Goal: Task Accomplishment & Management: Use online tool/utility

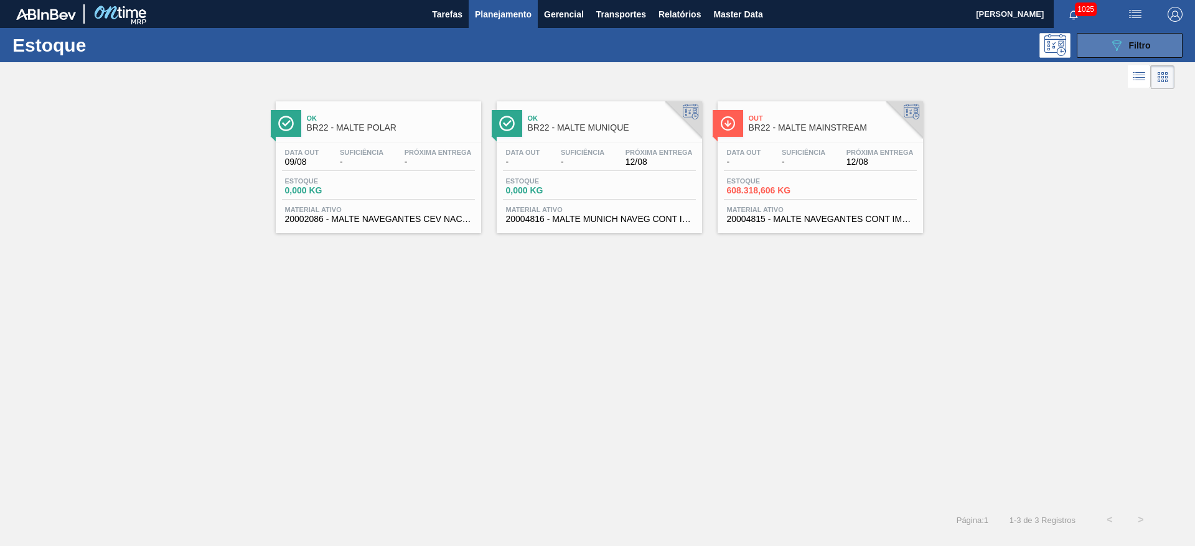
click at [1127, 42] on div "089F7B8B-B2A5-4AFE-B5C0-19BA573D28AC Filtro" at bounding box center [1130, 45] width 42 height 15
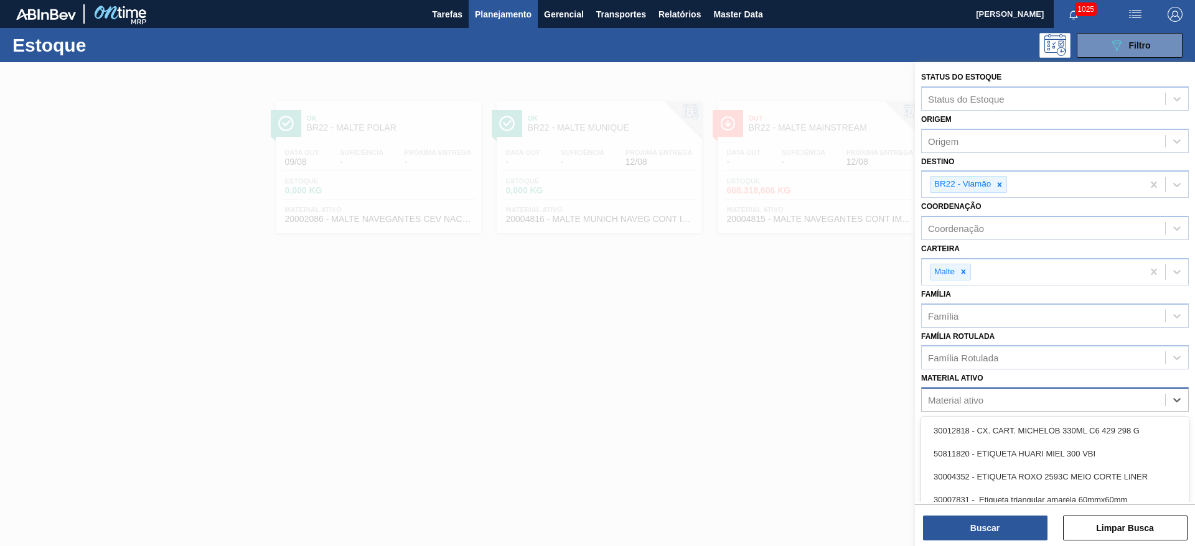
click at [958, 403] on div "Material ativo" at bounding box center [955, 400] width 55 height 11
paste ativo "30003575"
type ativo "30003575"
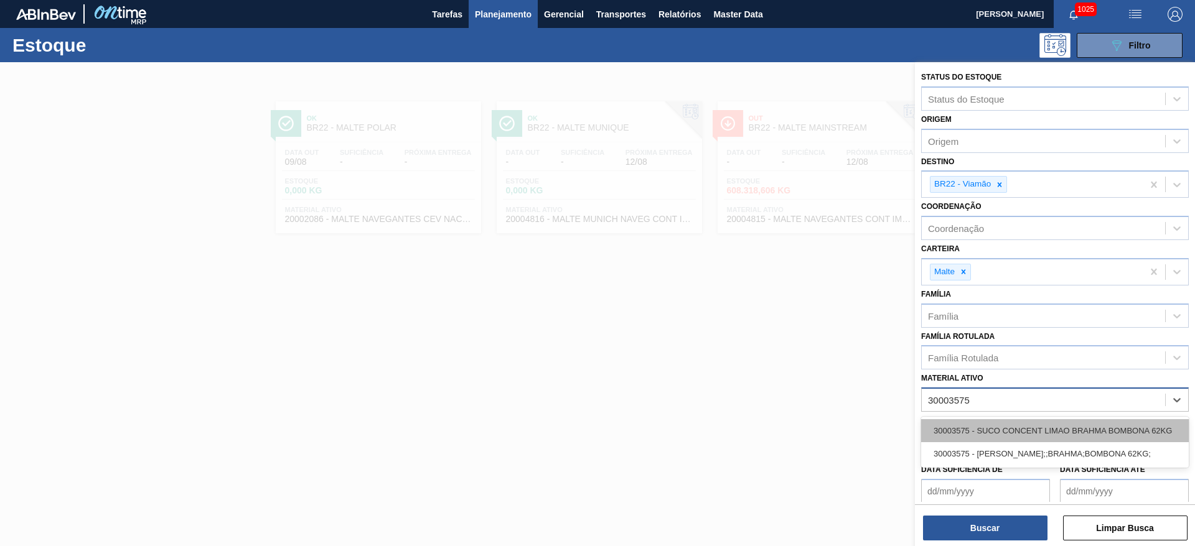
click at [983, 421] on div "30003575 - SUCO CONCENT LIMAO BRAHMA BOMBONA 62KG" at bounding box center [1055, 430] width 268 height 23
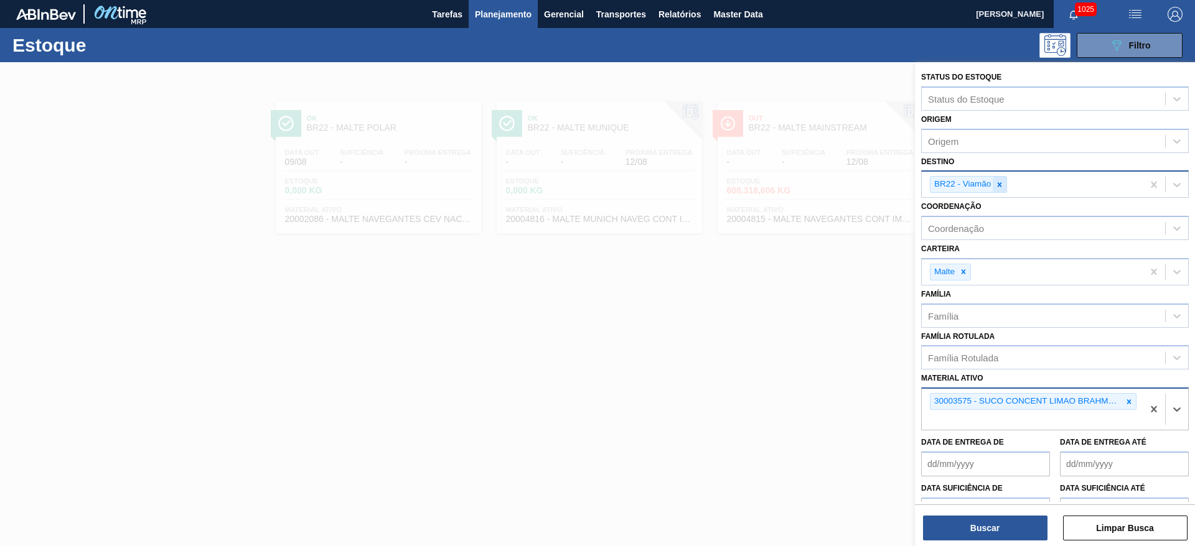
click at [1000, 184] on icon at bounding box center [1000, 184] width 4 height 4
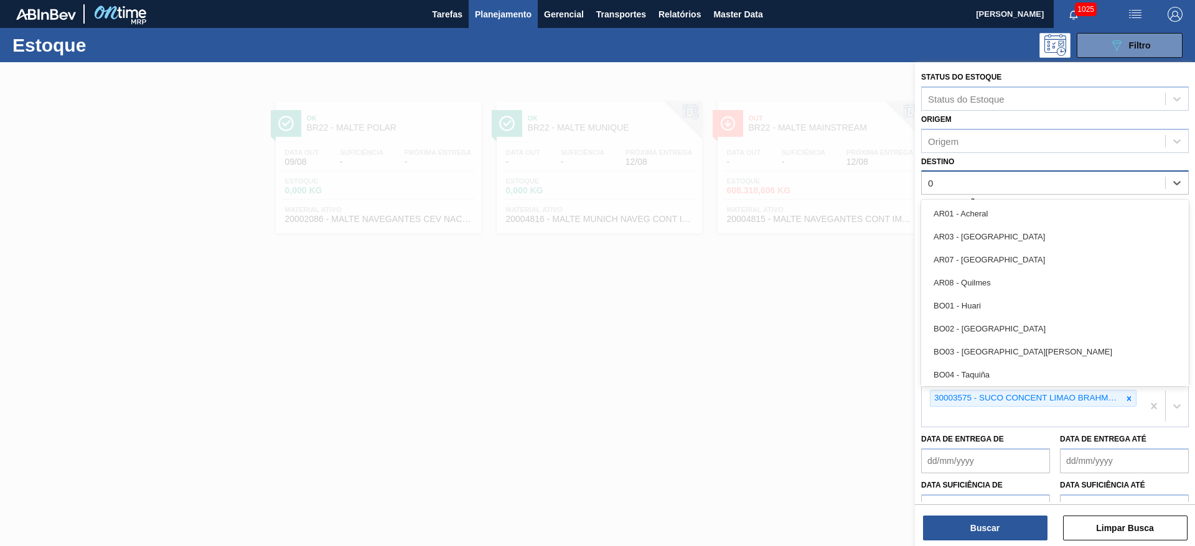
type input "04"
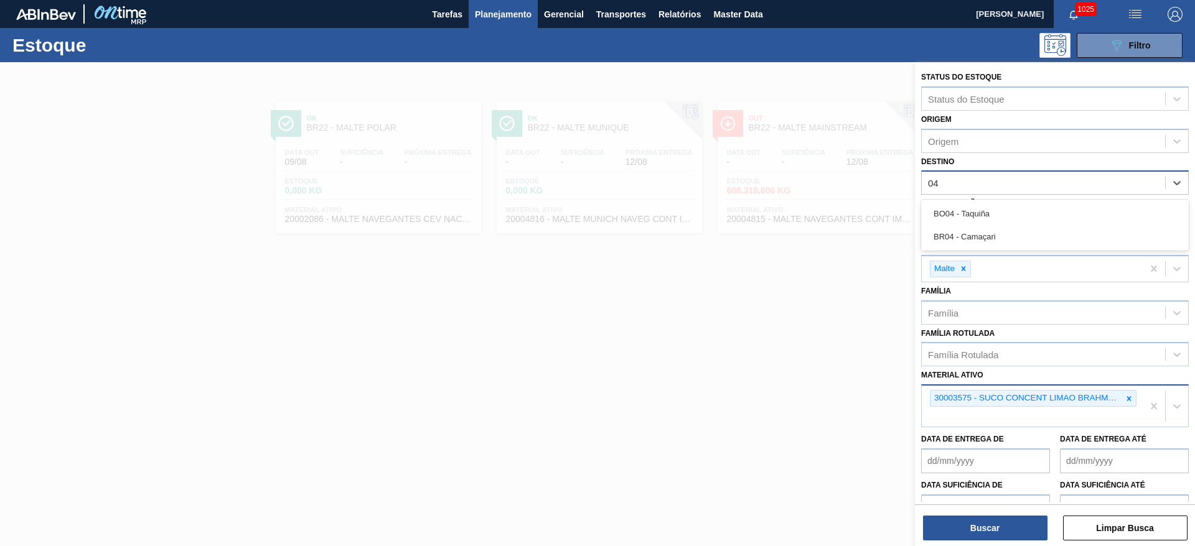
click at [983, 238] on div "BR04 - Camaçari" at bounding box center [1055, 236] width 268 height 23
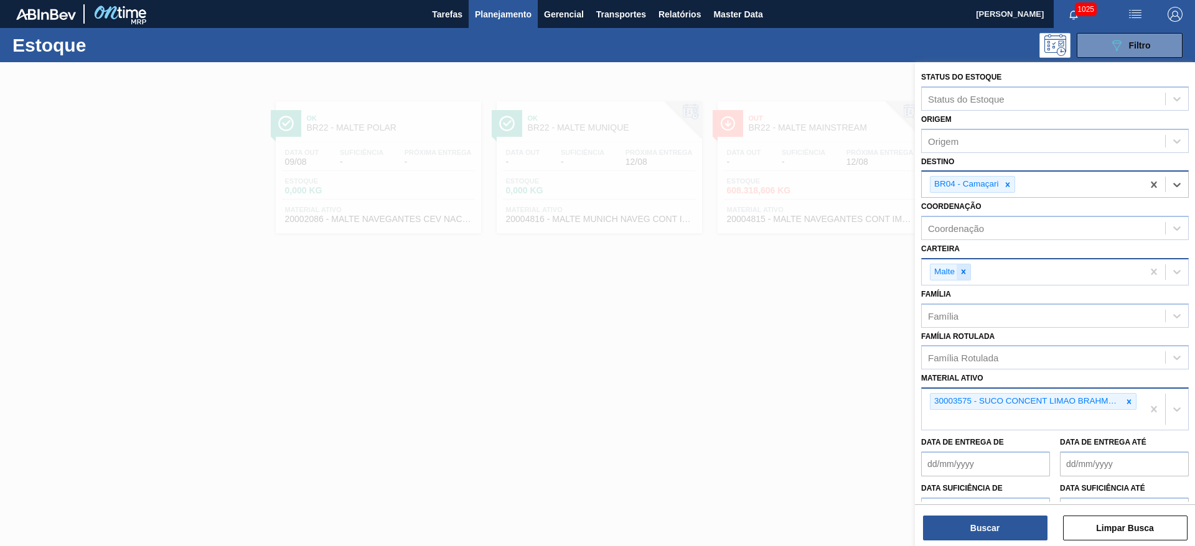
click at [964, 273] on icon at bounding box center [964, 272] width 4 height 4
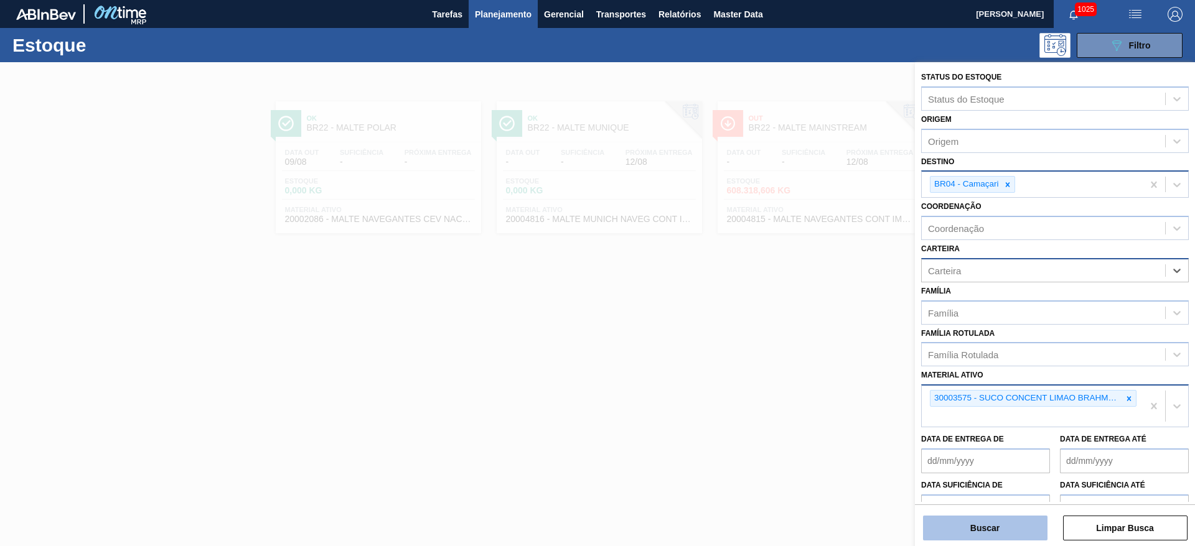
click at [957, 533] on button "Buscar" at bounding box center [985, 528] width 124 height 25
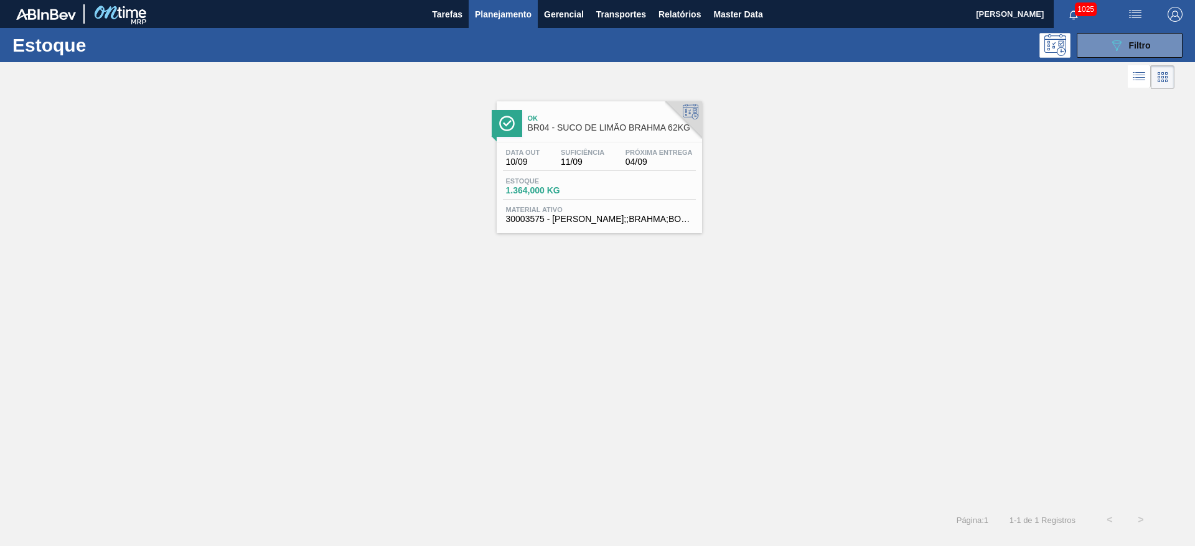
click at [574, 181] on span "Estoque" at bounding box center [549, 180] width 87 height 7
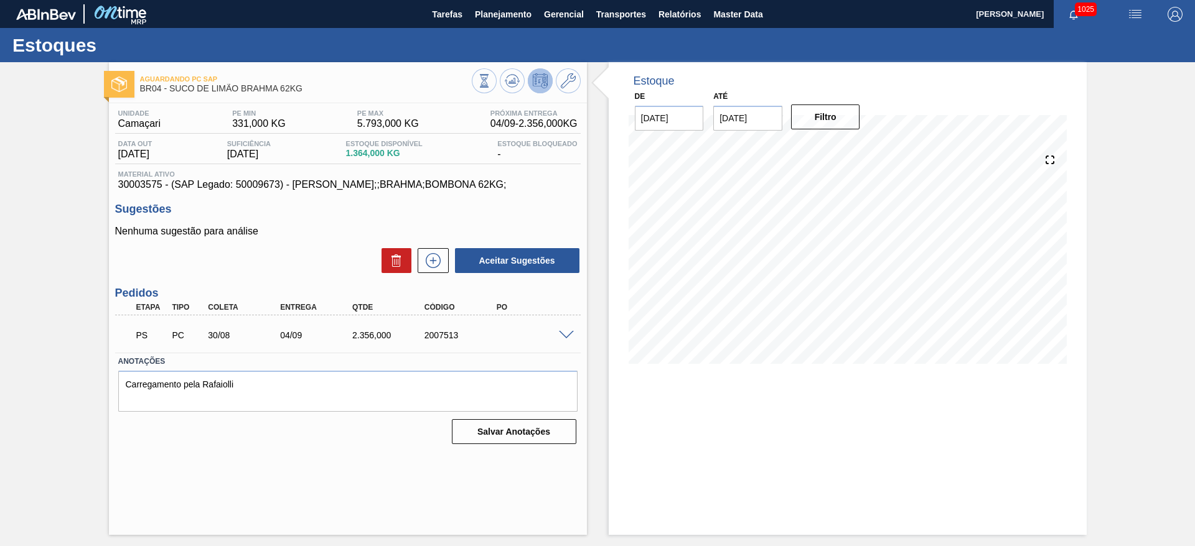
click at [569, 332] on span at bounding box center [566, 335] width 15 height 9
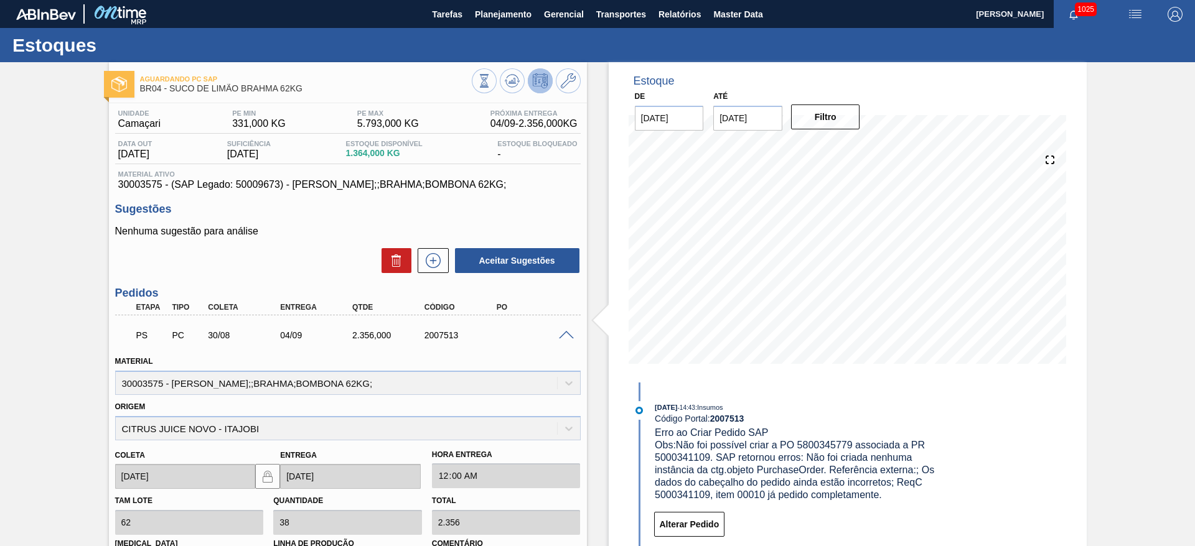
scroll to position [210, 0]
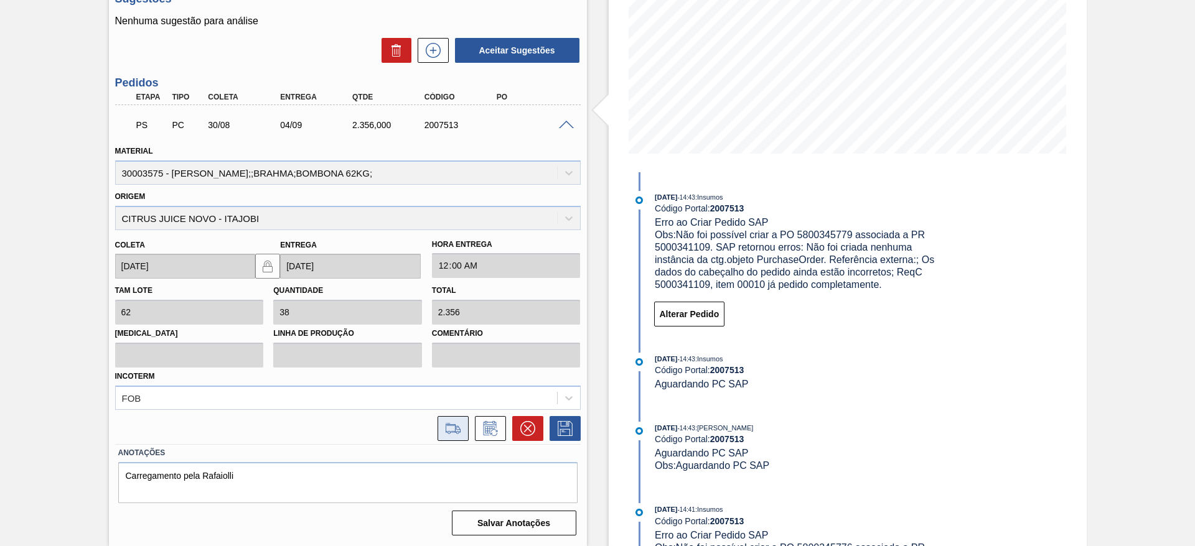
click at [457, 428] on icon at bounding box center [453, 428] width 20 height 15
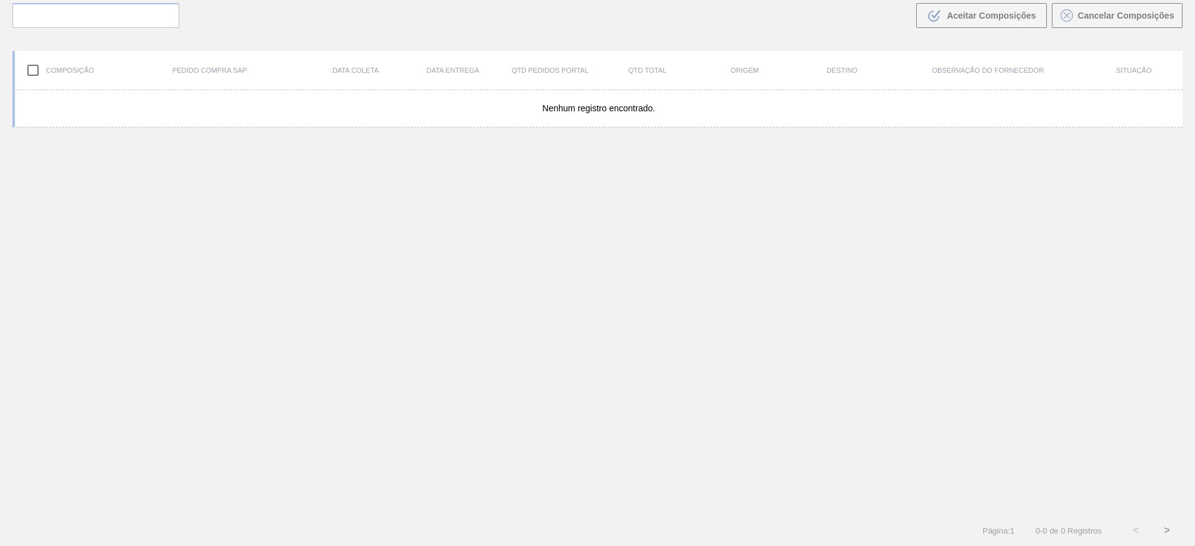
scroll to position [90, 0]
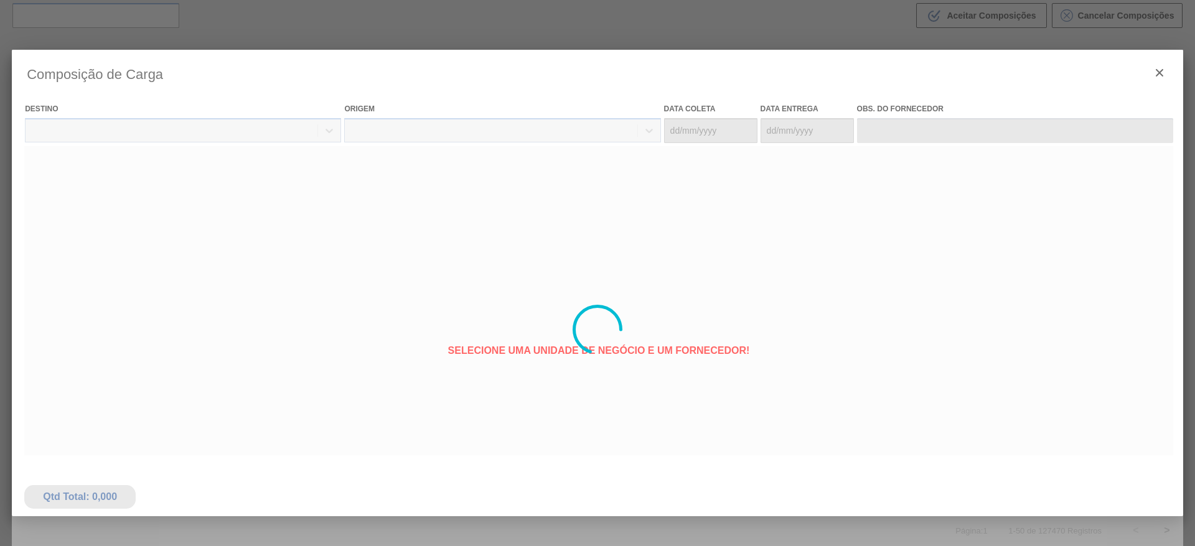
type coleta "30/08/2025"
type entrega "04/09/2025"
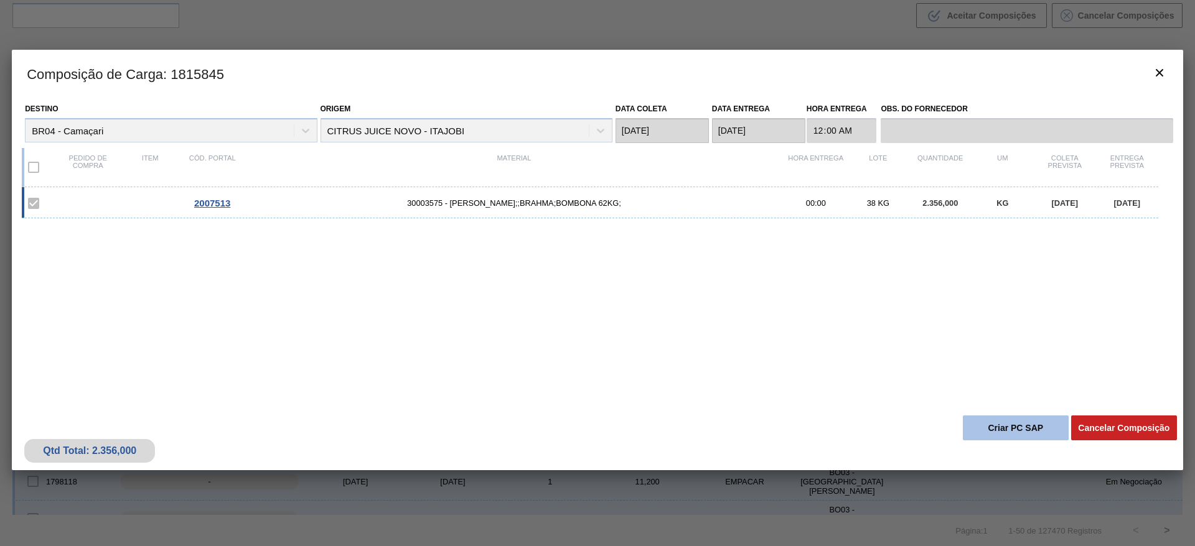
click at [996, 422] on button "Criar PC SAP" at bounding box center [1016, 428] width 106 height 25
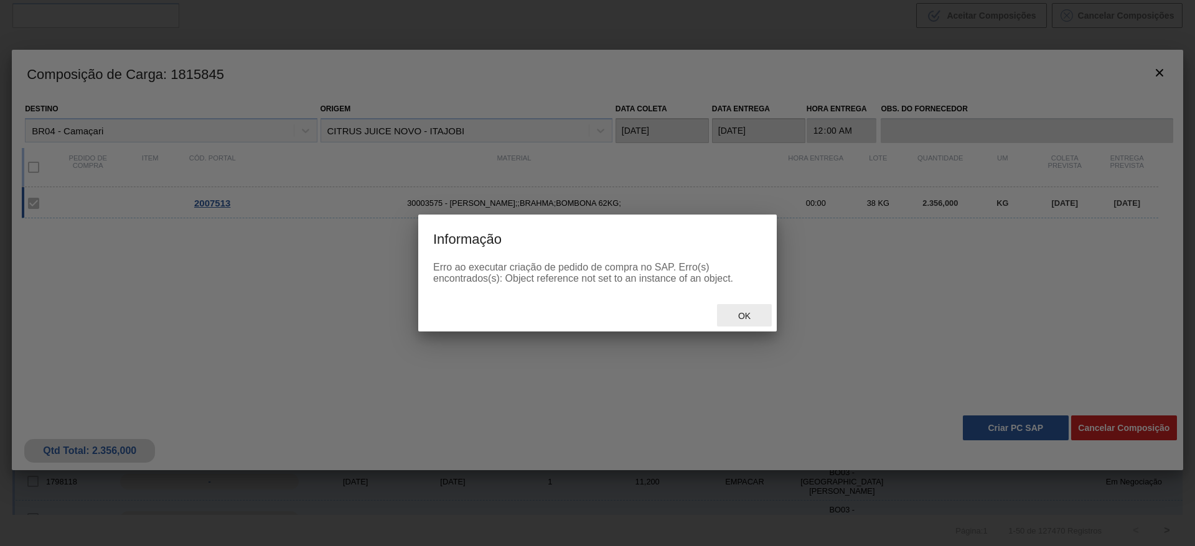
click at [746, 318] on span "Ok" at bounding box center [744, 316] width 32 height 10
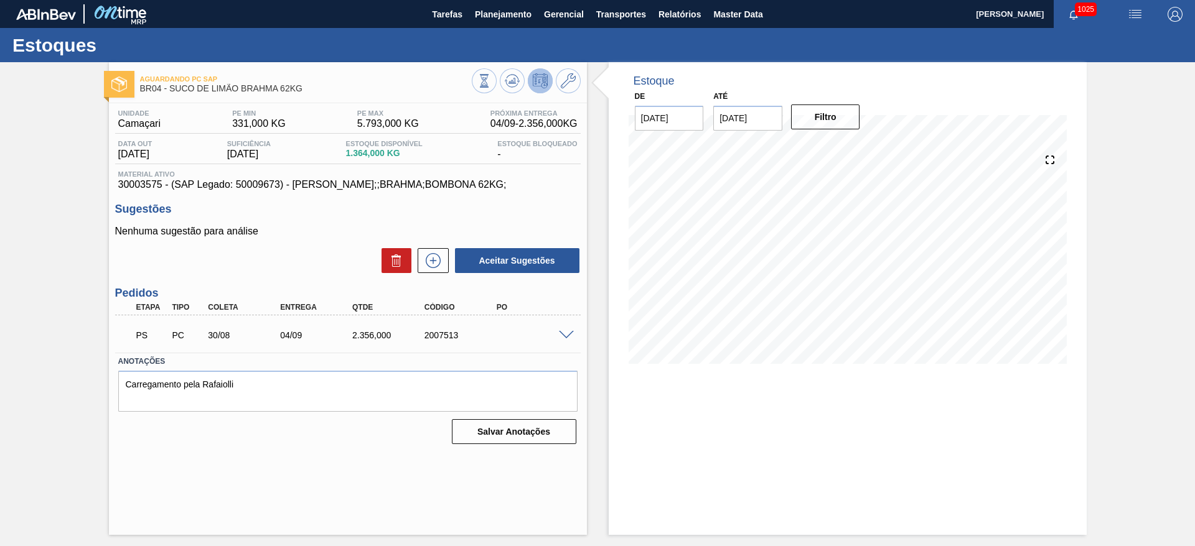
click at [569, 337] on span at bounding box center [566, 335] width 15 height 9
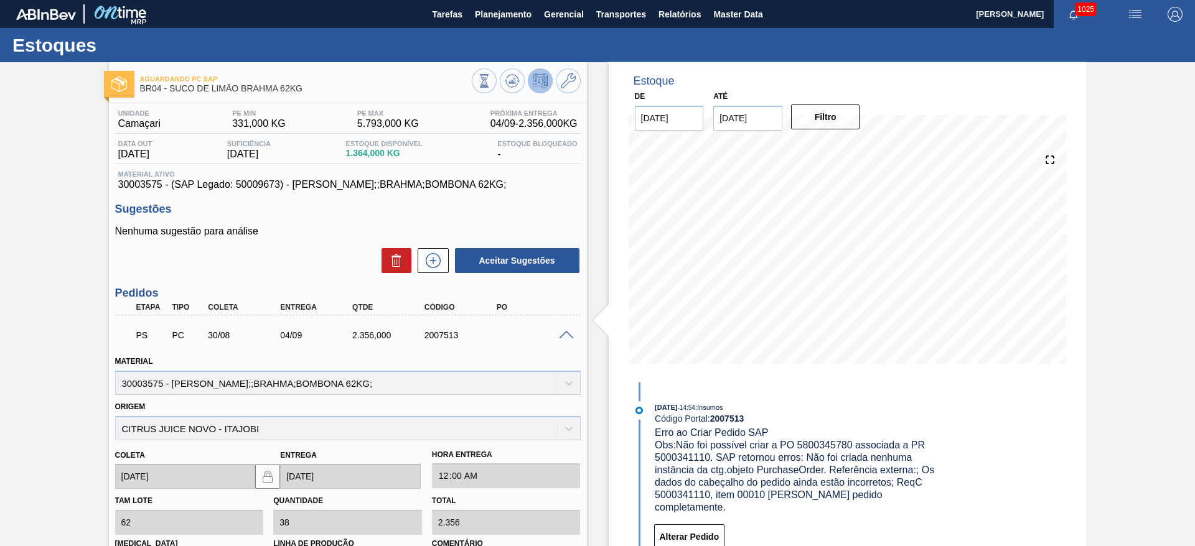
click at [686, 458] on span "Obs: Não foi possível criar a PO 5800345780 associada a PR 5000341110. SAP reto…" at bounding box center [796, 476] width 283 height 73
copy span "5000341110"
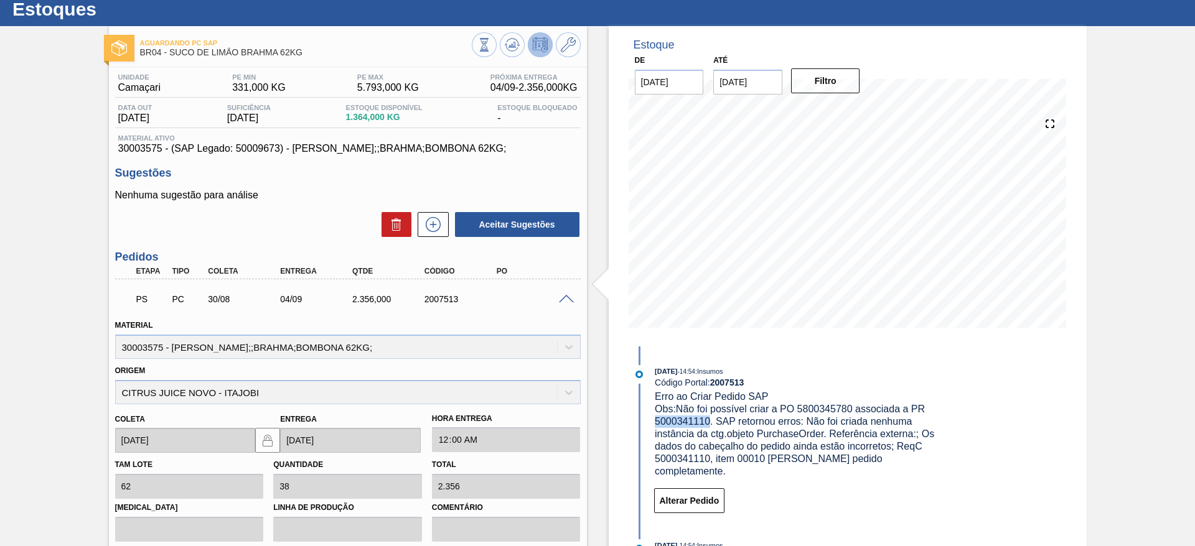
scroll to position [24, 0]
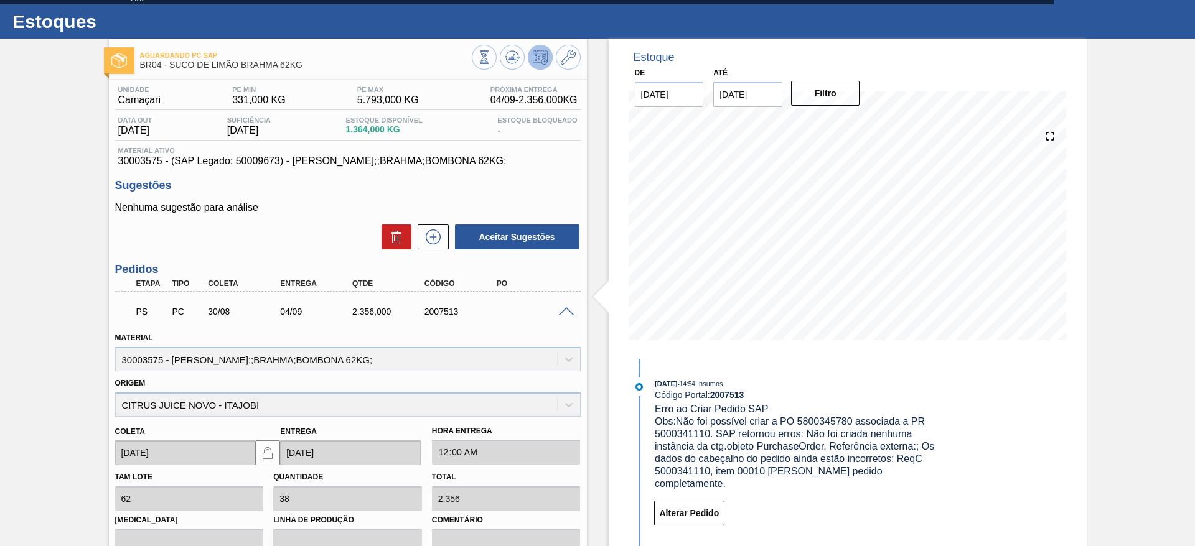
click at [141, 359] on div "Material 30003575 - SUCO CONCENT LIMAO;;BRAHMA;BOMBONA 62KG;" at bounding box center [348, 350] width 466 height 42
copy div "30003575"
click at [570, 59] on icon at bounding box center [568, 57] width 15 height 15
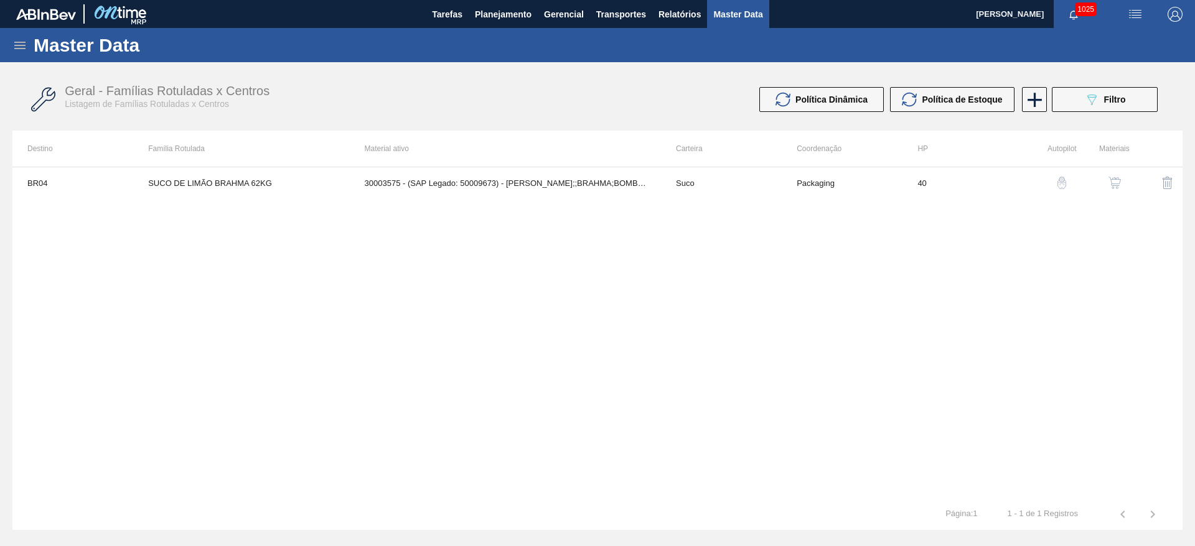
click at [1115, 181] on img "button" at bounding box center [1114, 183] width 12 height 12
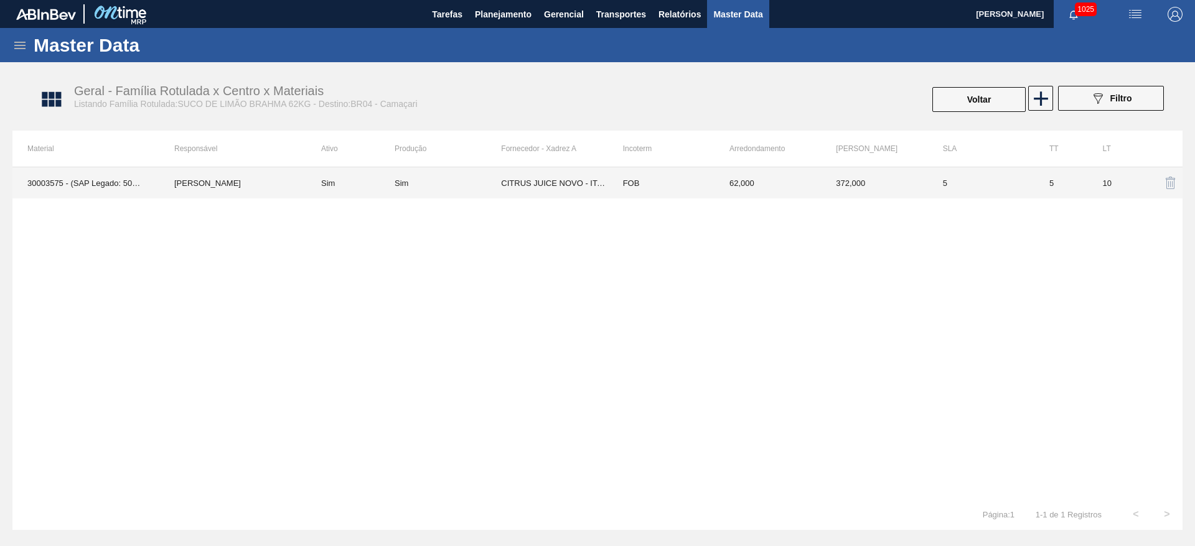
click at [448, 186] on div "Sim" at bounding box center [448, 183] width 106 height 9
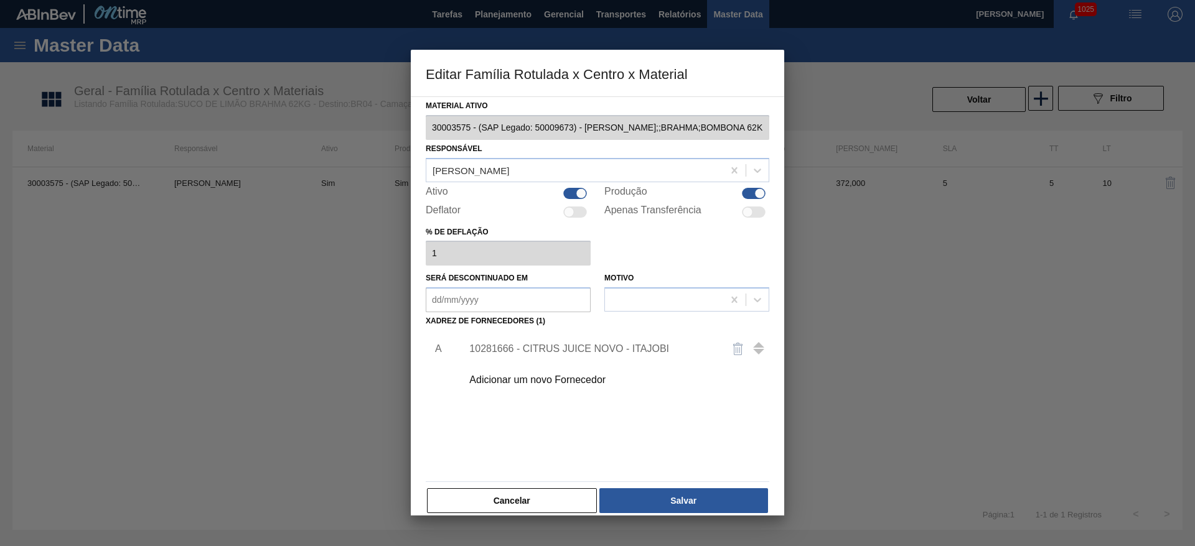
click at [523, 344] on div "10281666 - CITRUS JUICE NOVO - ITAJOBI" at bounding box center [591, 349] width 244 height 11
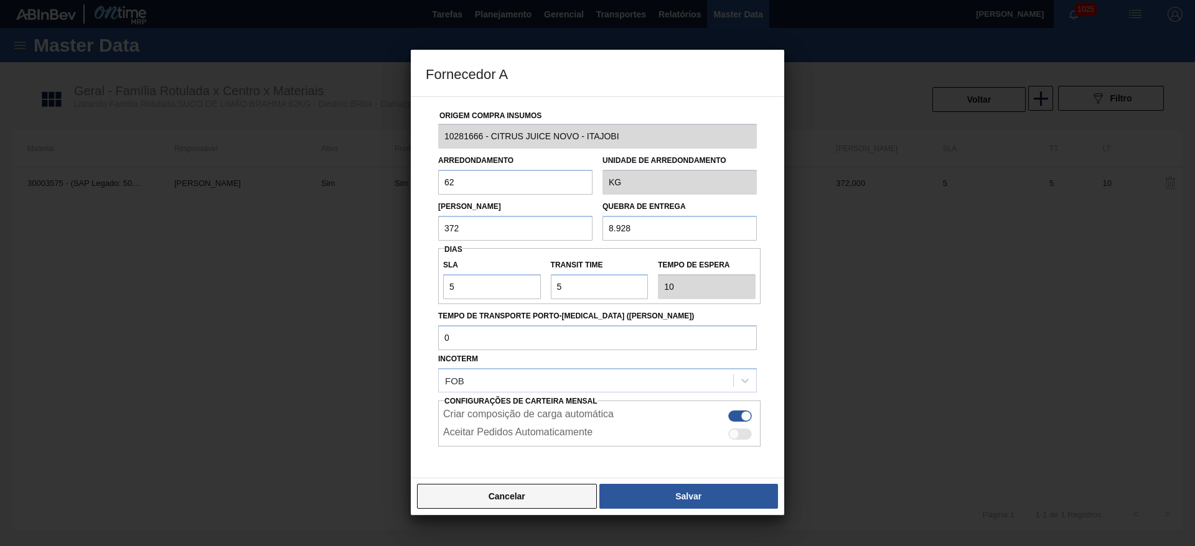
click at [527, 500] on button "Cancelar" at bounding box center [507, 496] width 180 height 25
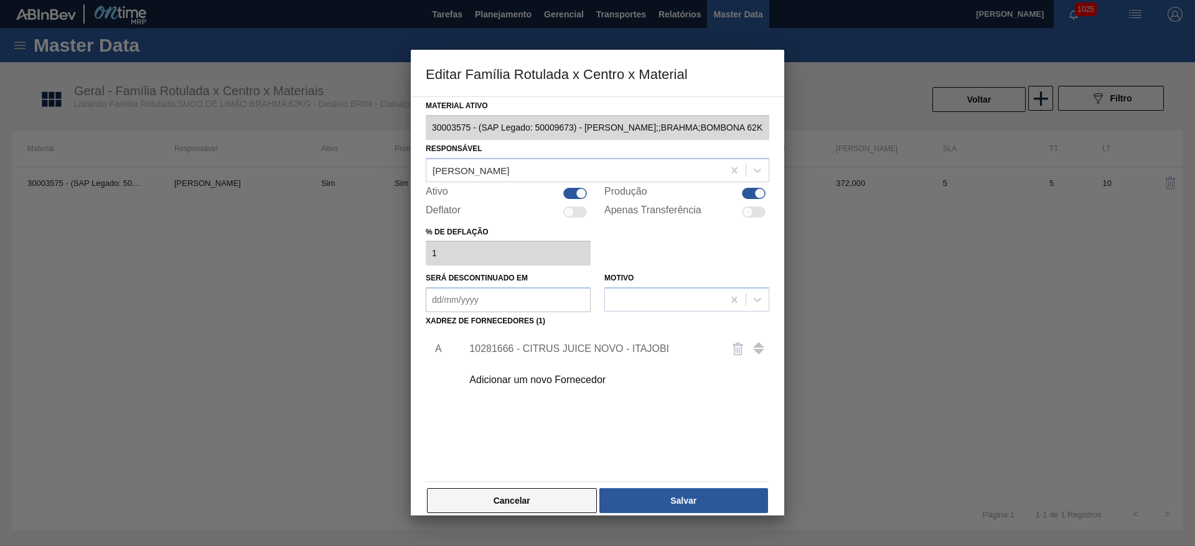
click at [521, 510] on button "Cancelar" at bounding box center [512, 501] width 170 height 25
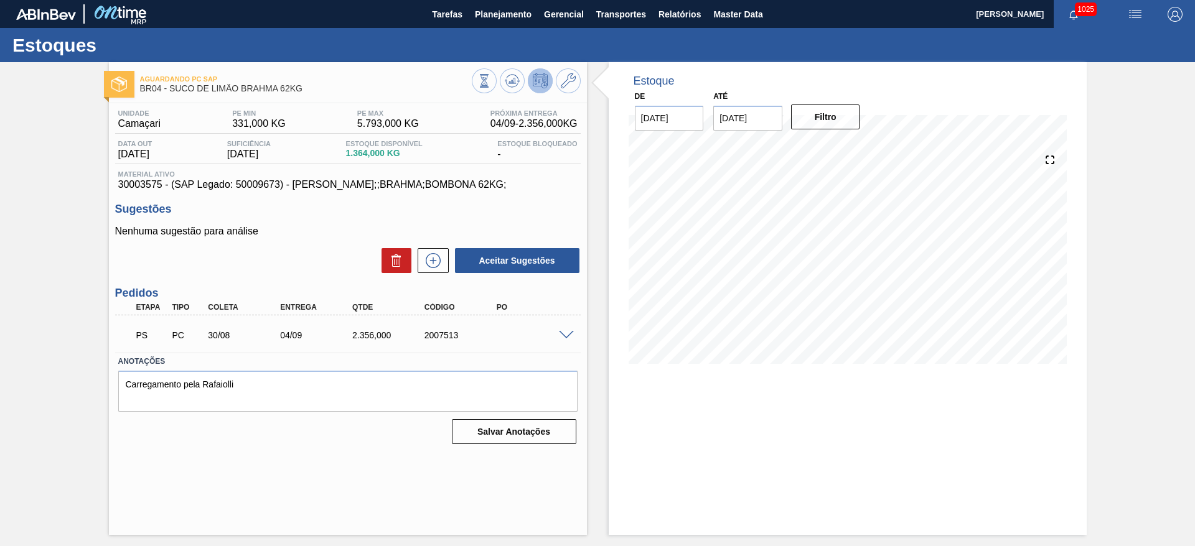
click at [568, 331] on span at bounding box center [566, 335] width 15 height 9
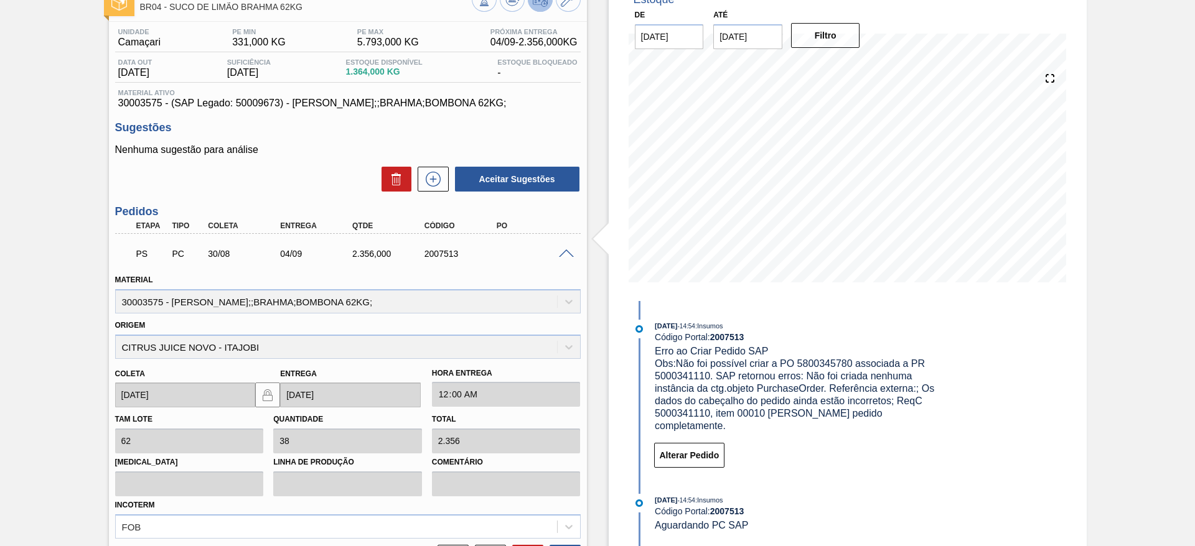
scroll to position [187, 0]
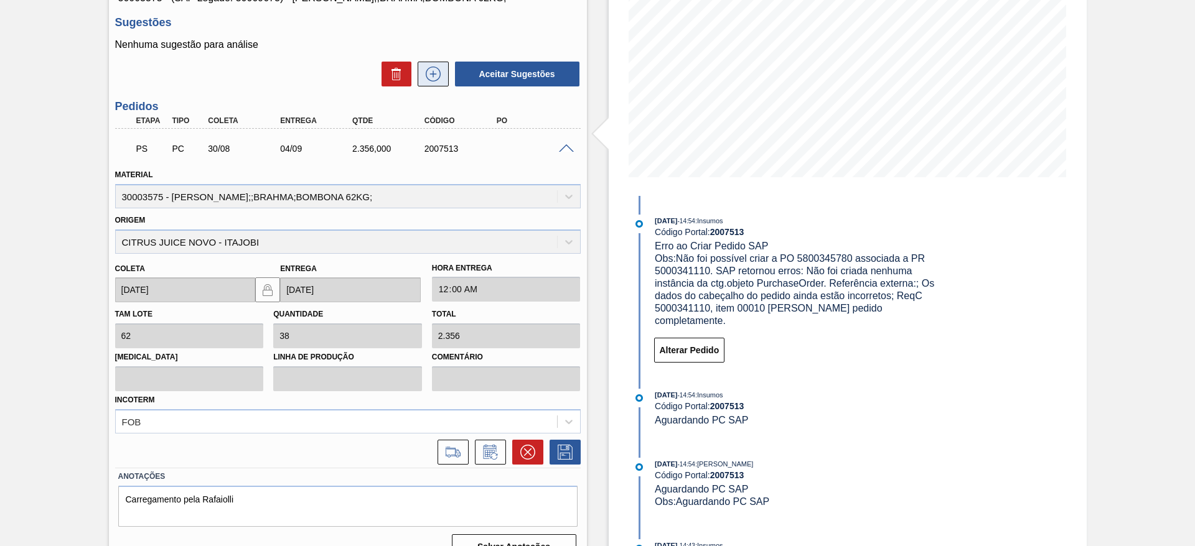
click at [432, 68] on icon at bounding box center [433, 74] width 20 height 15
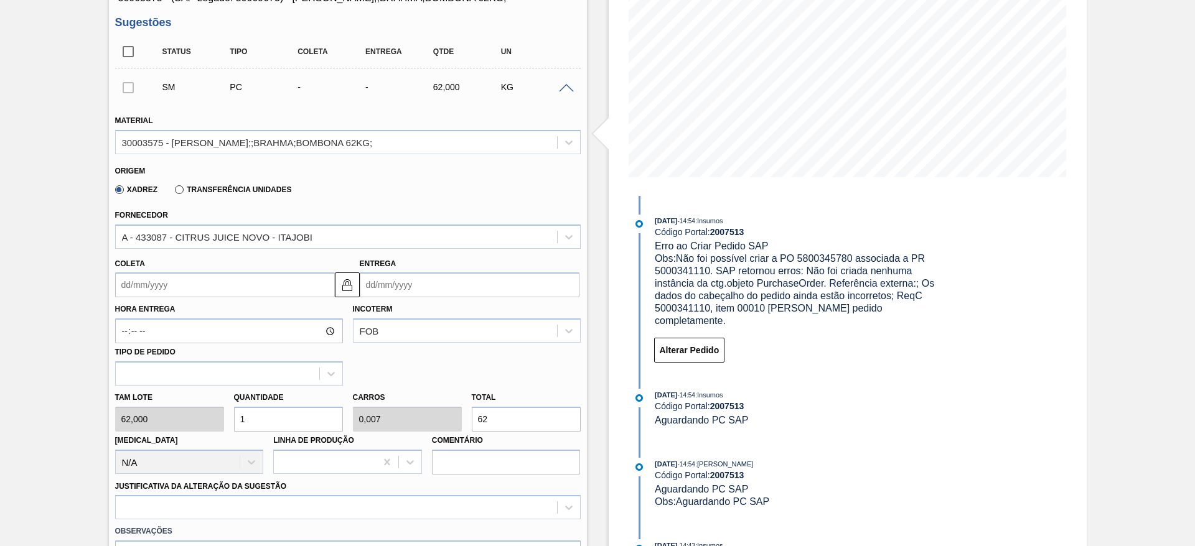
click at [212, 415] on div "Tam lote 62,000 Quantidade 1 Carros 0,007 Total 62 Doca N/A Linha de Produção C…" at bounding box center [348, 430] width 476 height 89
type input "2"
type input "0,014"
type input "124"
type input "0"
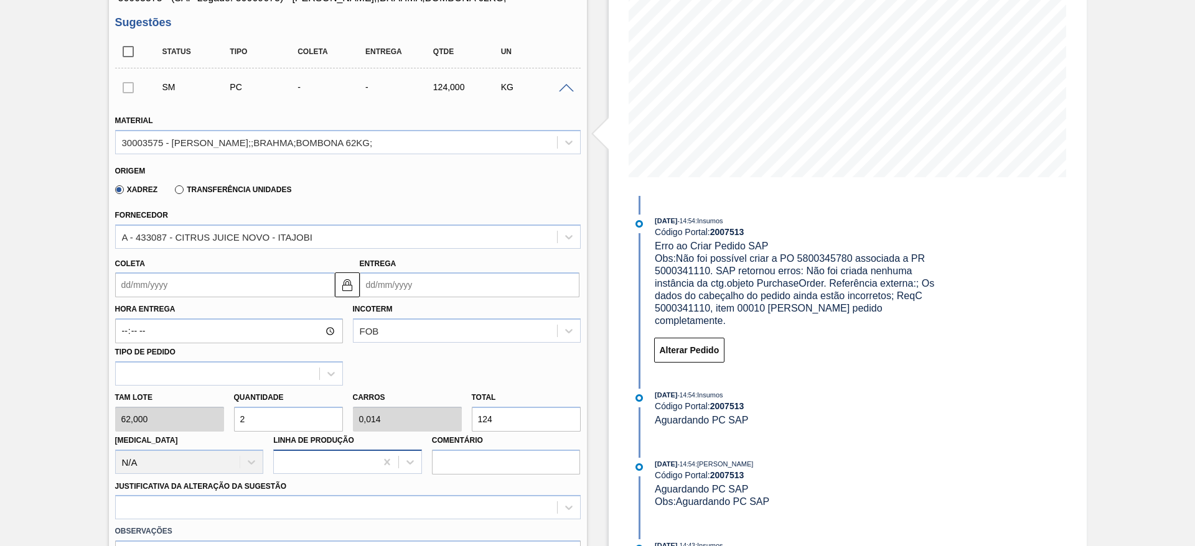
type input "0"
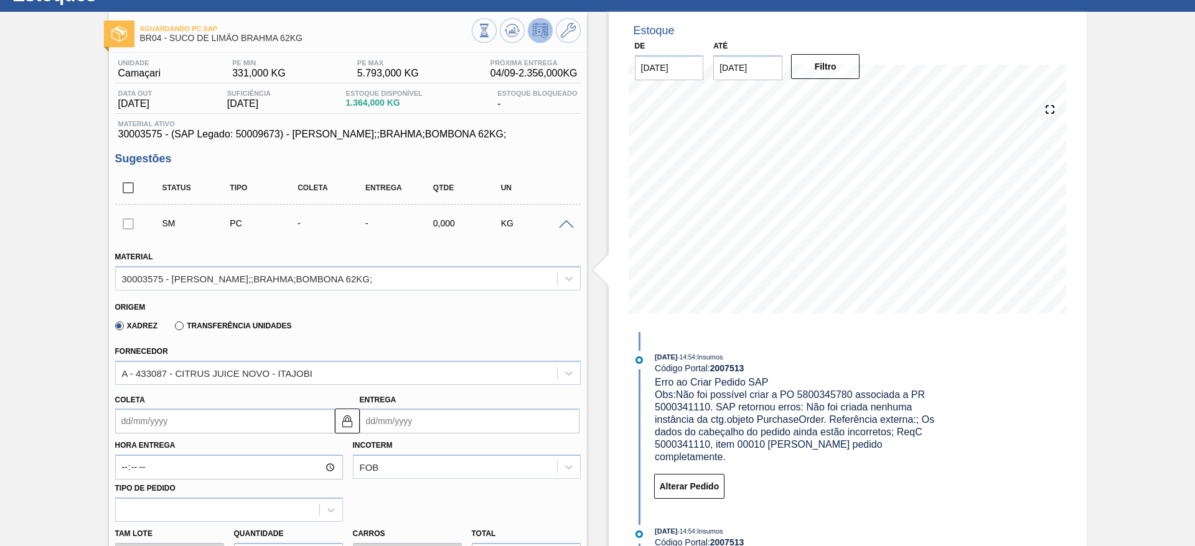
scroll to position [0, 0]
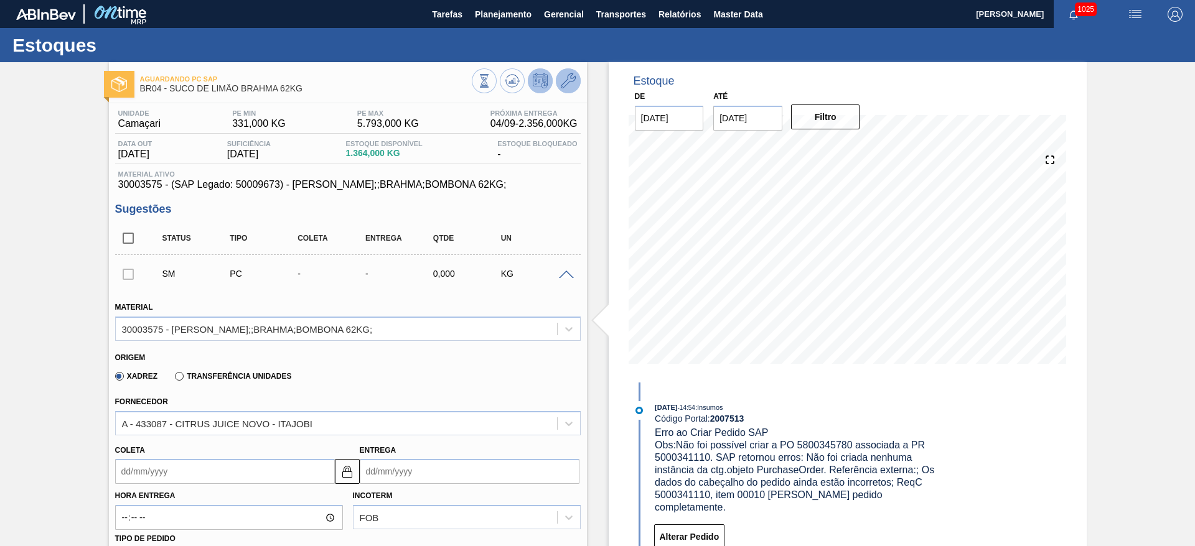
click at [569, 81] on icon at bounding box center [568, 80] width 15 height 15
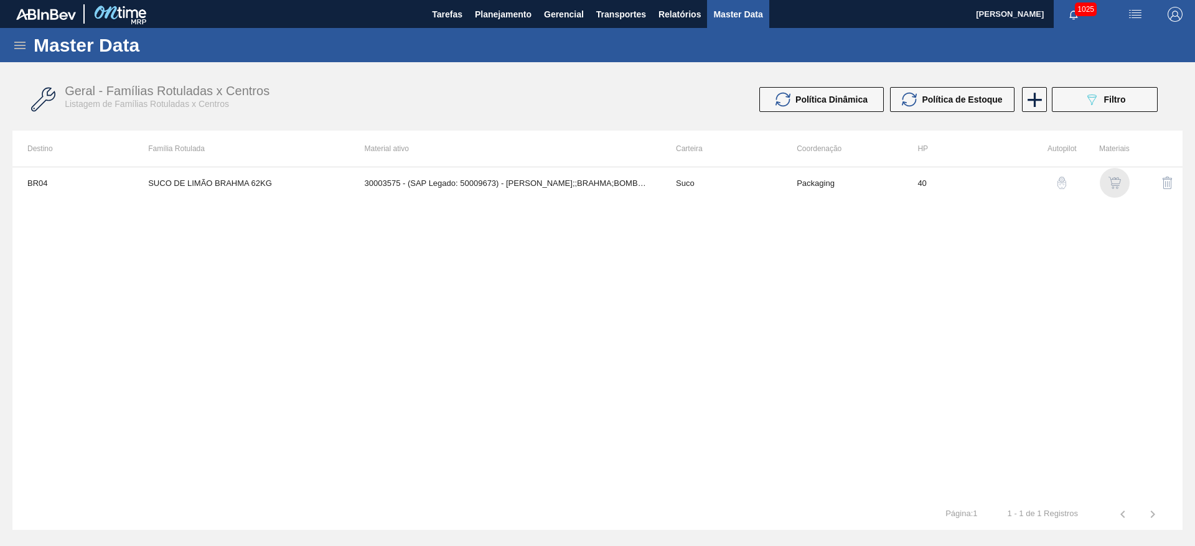
click at [1114, 186] on img "button" at bounding box center [1114, 183] width 12 height 12
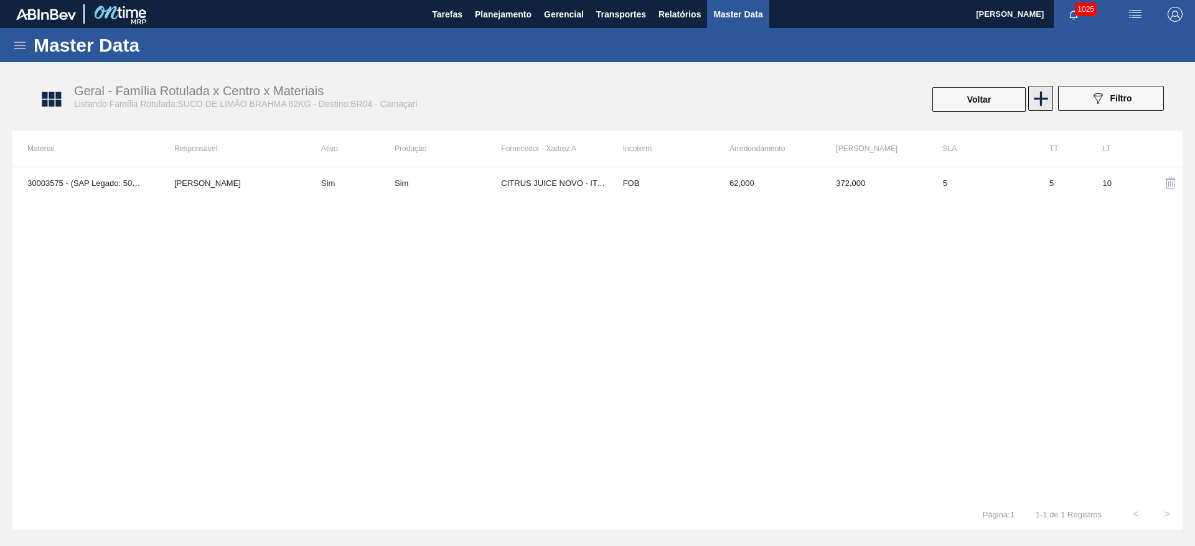
click at [1039, 103] on icon at bounding box center [1041, 99] width 24 height 24
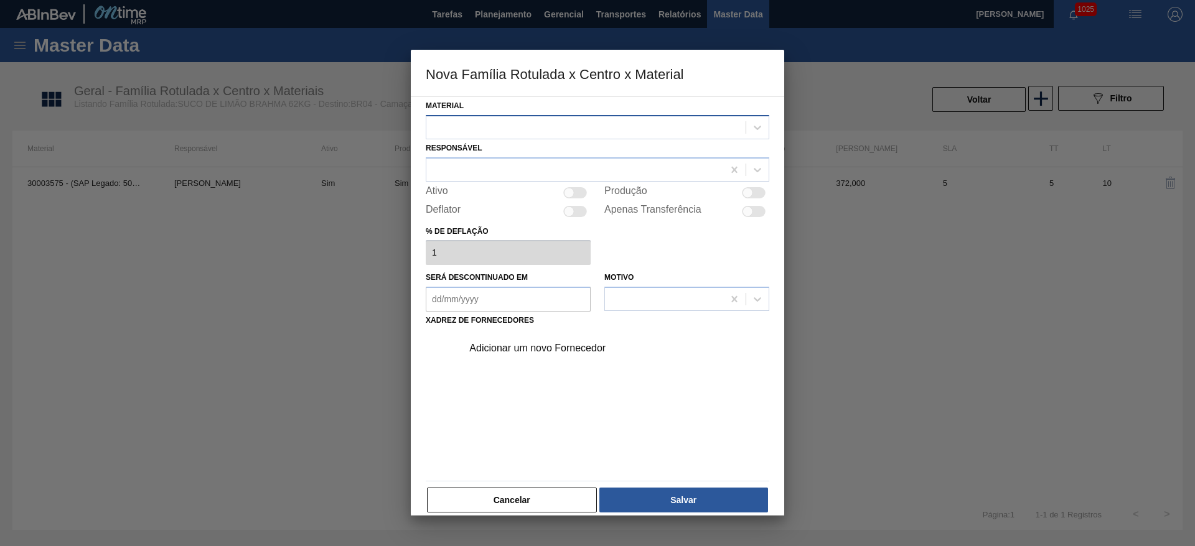
click at [478, 130] on div at bounding box center [585, 127] width 319 height 18
click at [540, 499] on button "Cancelar" at bounding box center [512, 500] width 170 height 25
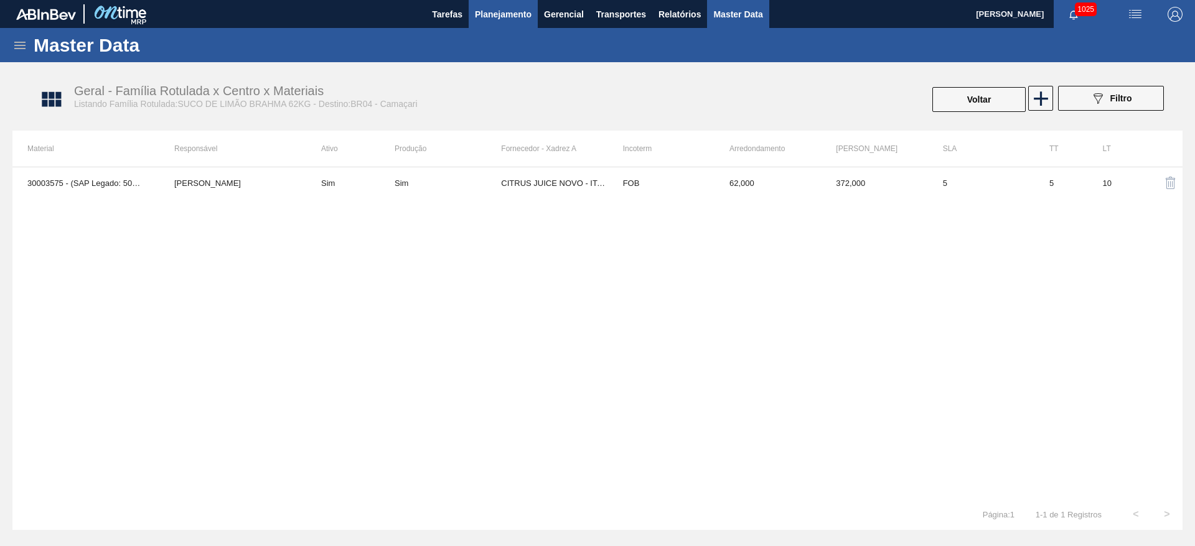
click at [514, 7] on span "Planejamento" at bounding box center [503, 14] width 57 height 15
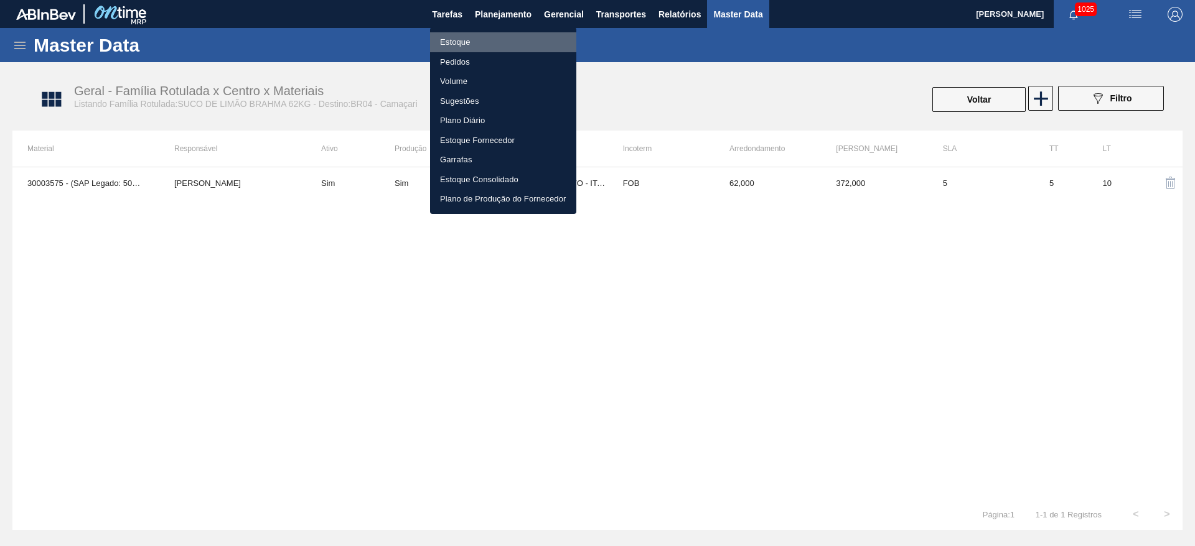
click at [451, 42] on li "Estoque" at bounding box center [503, 42] width 146 height 20
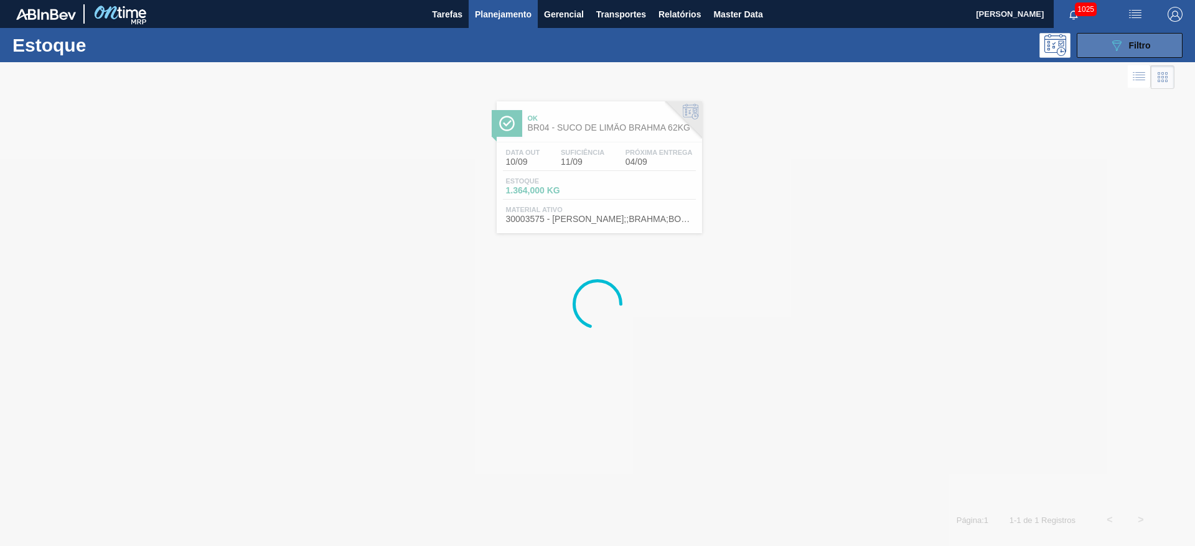
click at [1134, 47] on span "Filtro" at bounding box center [1140, 45] width 22 height 10
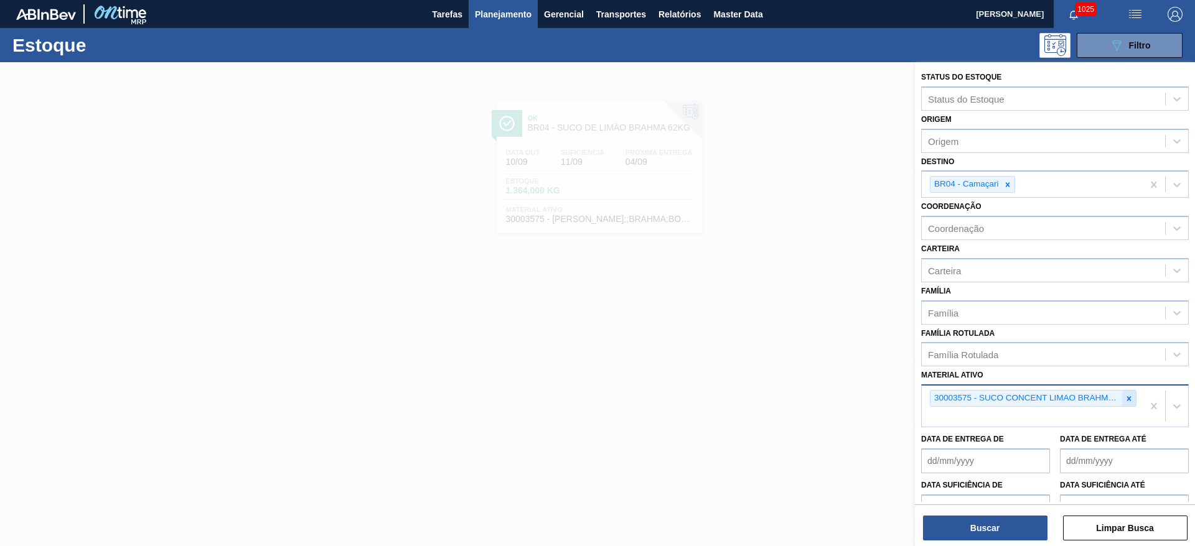
click at [1129, 396] on icon at bounding box center [1129, 398] width 4 height 4
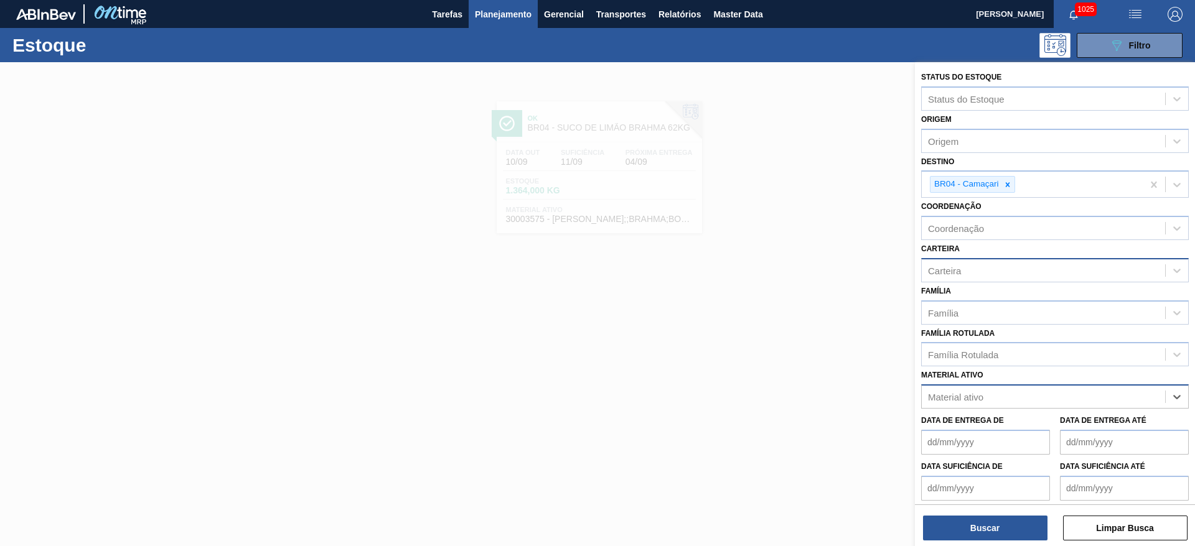
click at [958, 270] on div "Carteira" at bounding box center [944, 270] width 33 height 11
type input "suco"
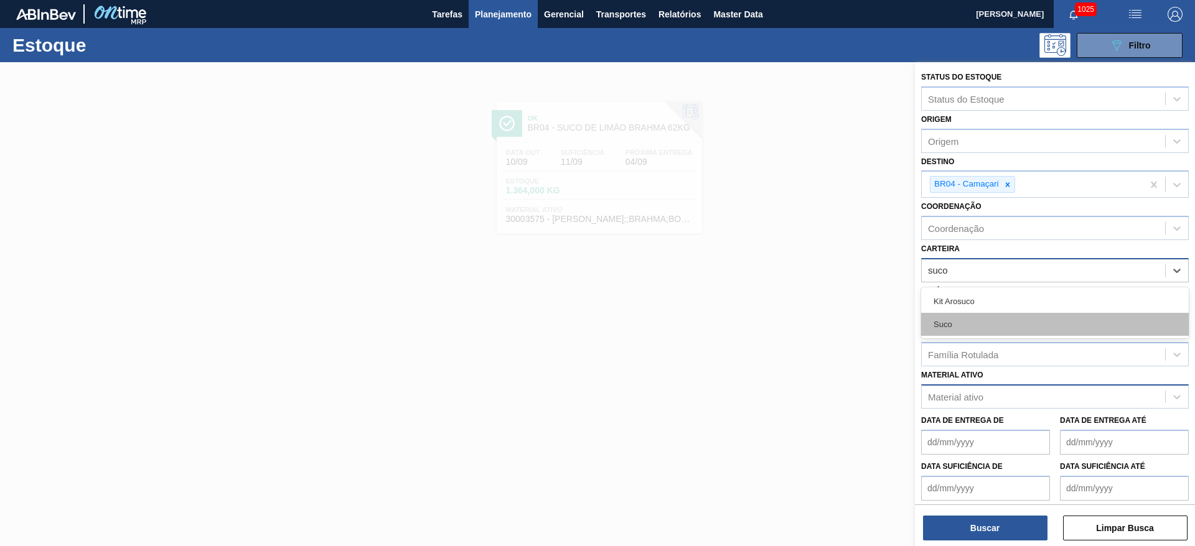
click at [967, 320] on div "Suco" at bounding box center [1055, 324] width 268 height 23
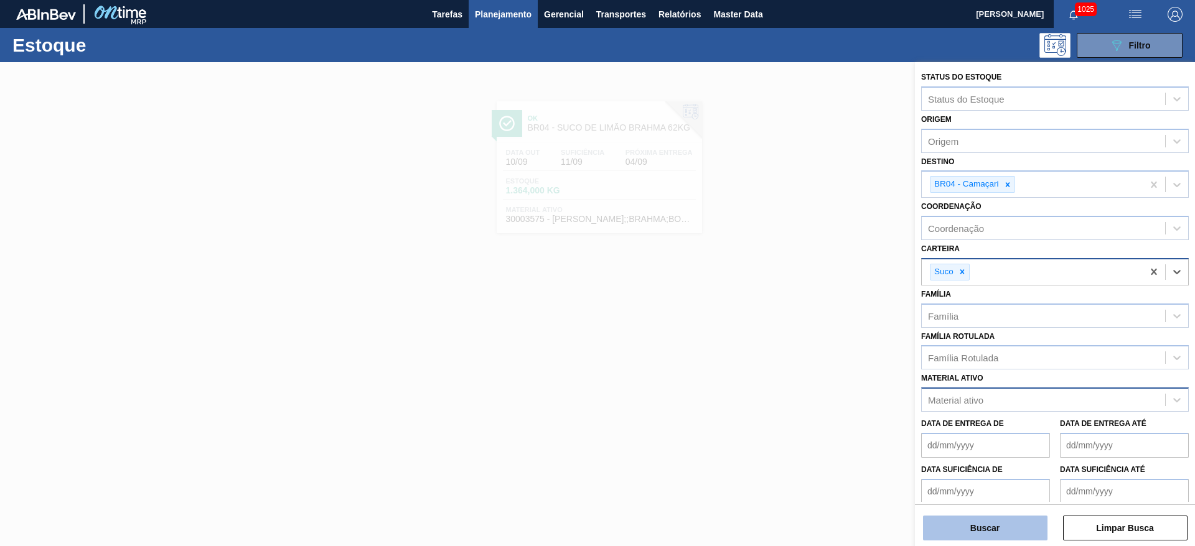
click at [968, 528] on button "Buscar" at bounding box center [985, 528] width 124 height 25
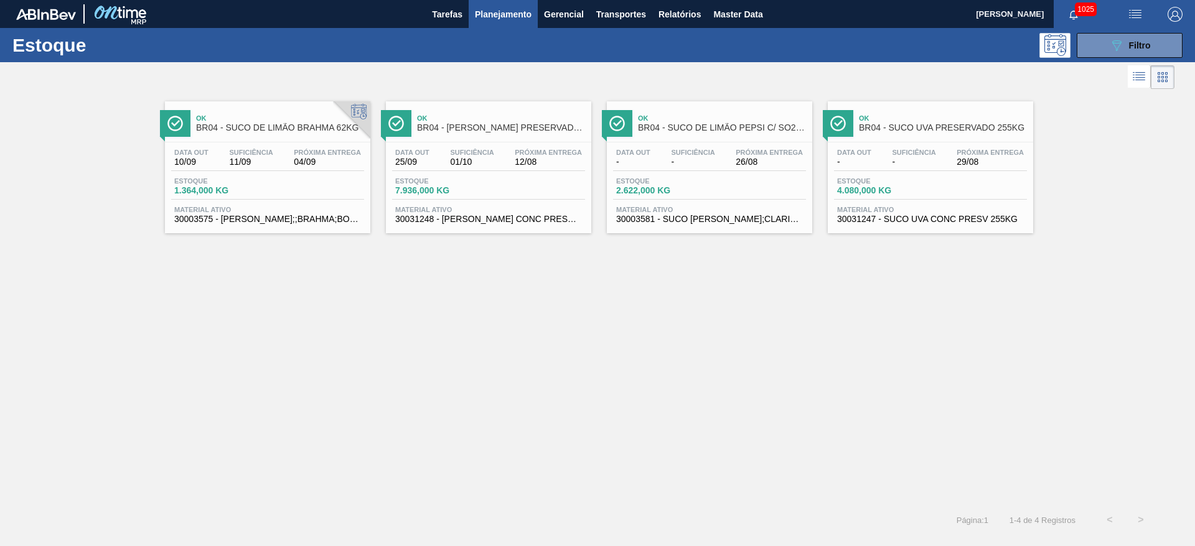
drag, startPoint x: 899, startPoint y: 169, endPoint x: 848, endPoint y: 159, distance: 52.0
click at [900, 169] on div "Data out - Suficiência - Próxima Entrega 29/08" at bounding box center [930, 160] width 193 height 22
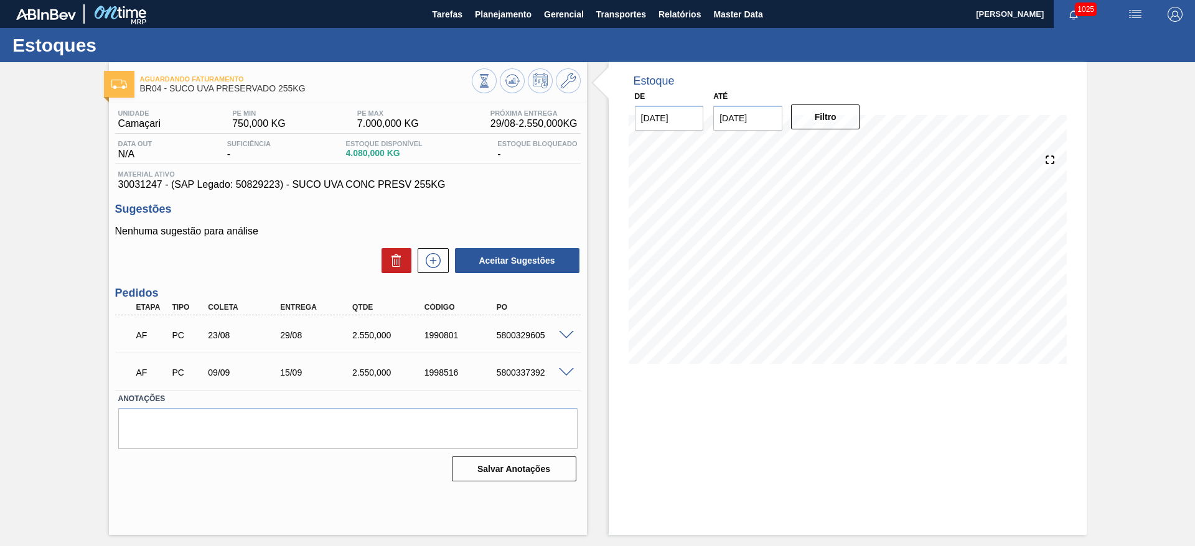
click at [138, 187] on span "30031247 - (SAP Legado: 50829223) - SUCO UVA CONC PRESV 255KG" at bounding box center [347, 184] width 459 height 11
copy span "30031247"
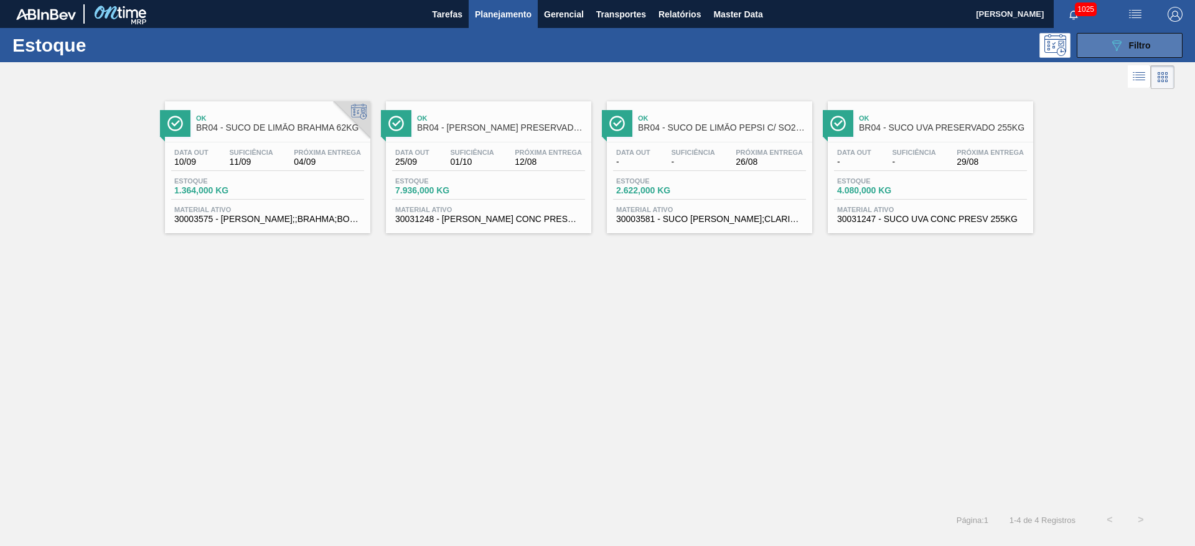
click at [1133, 46] on span "Filtro" at bounding box center [1140, 45] width 22 height 10
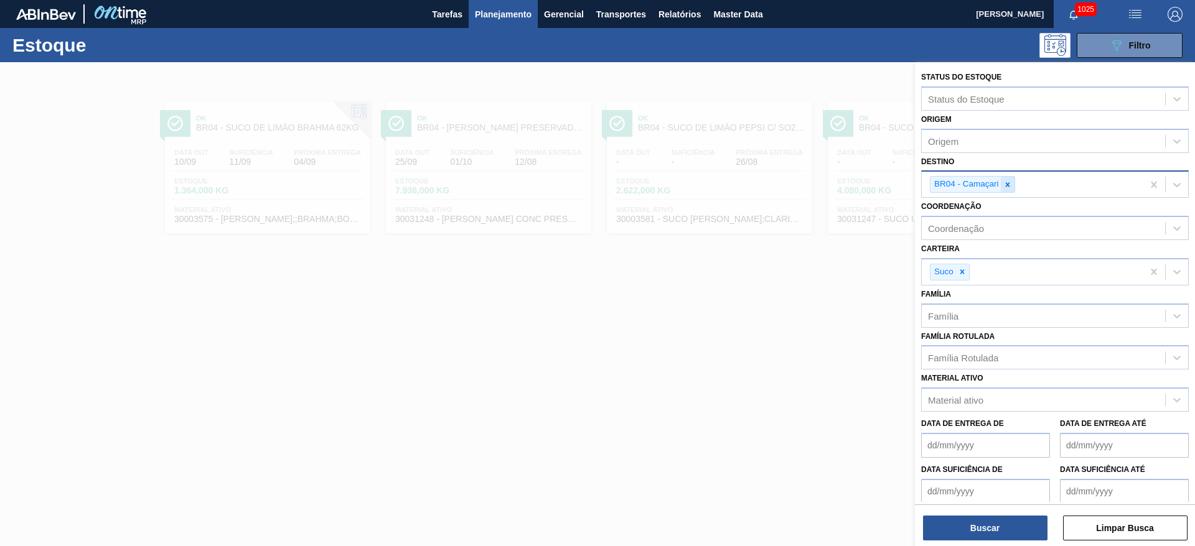
click at [1008, 184] on icon at bounding box center [1007, 184] width 4 height 4
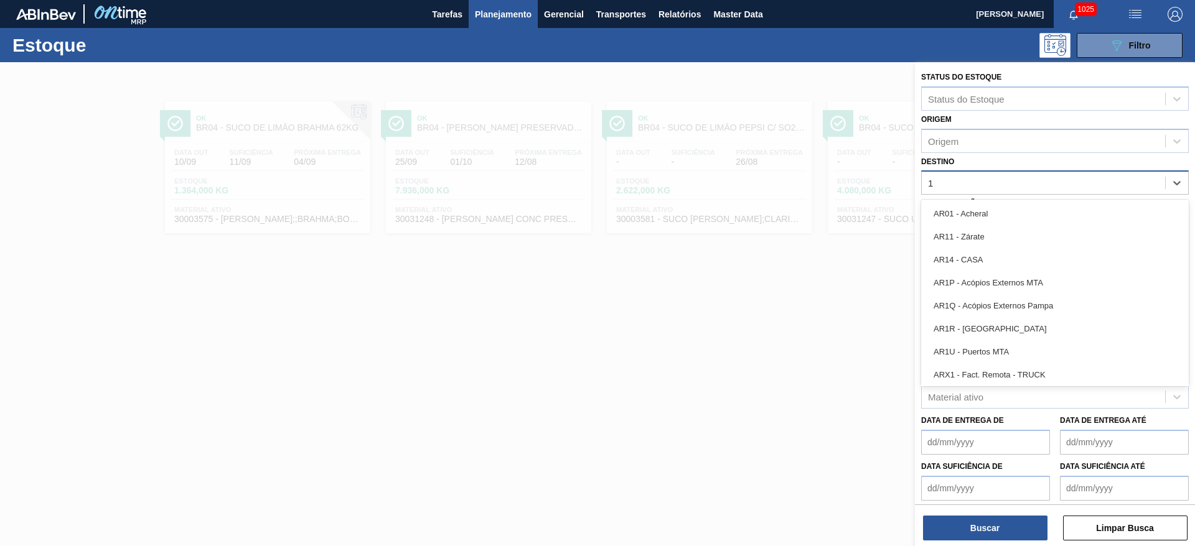
type input "11"
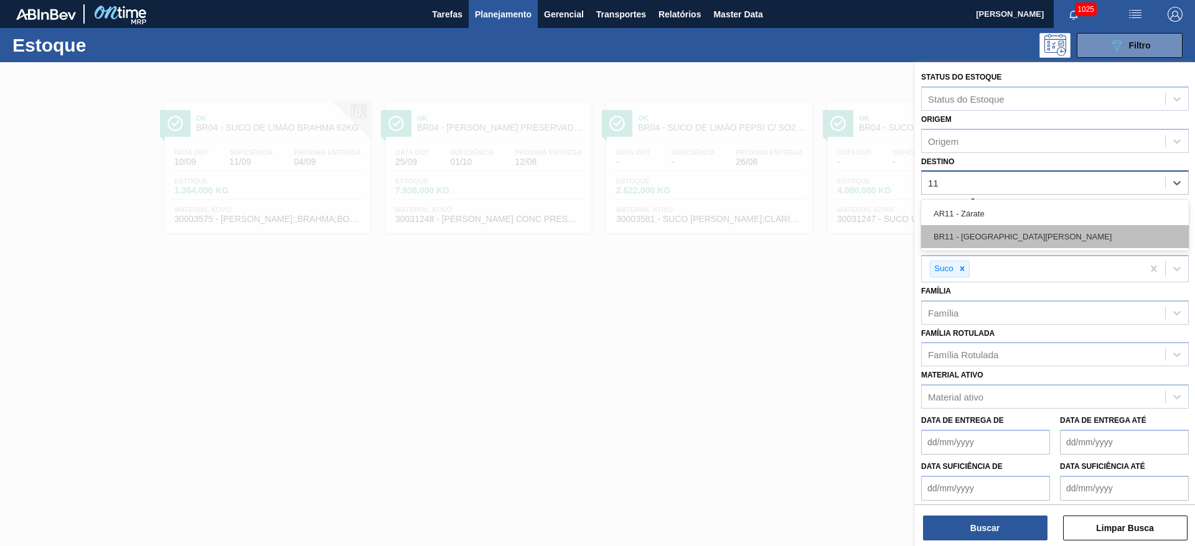
click at [960, 235] on div "BR11 - [GEOGRAPHIC_DATA][PERSON_NAME]" at bounding box center [1055, 236] width 268 height 23
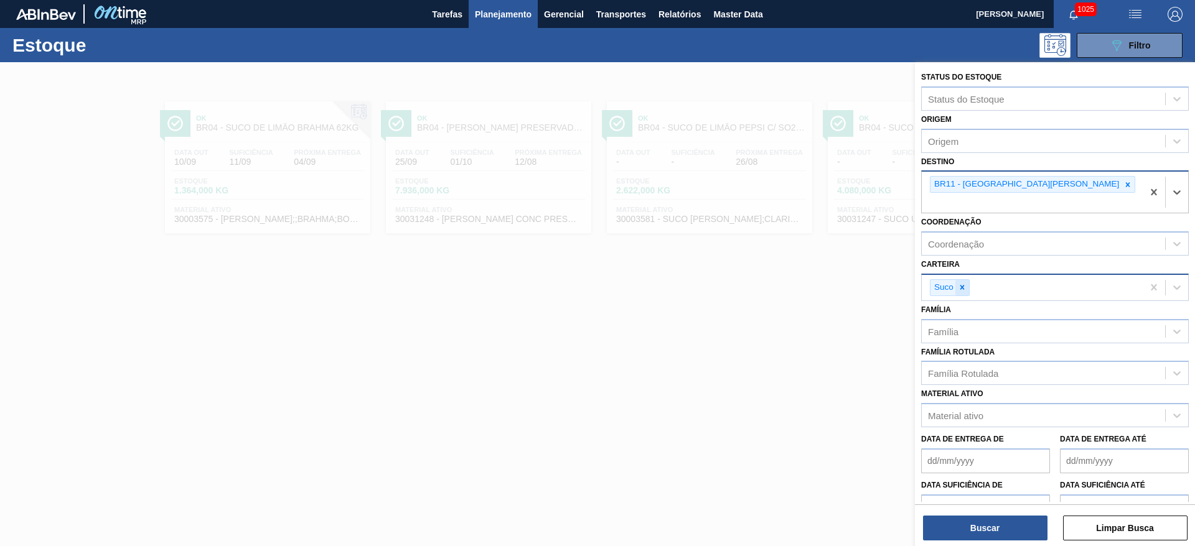
click at [961, 283] on icon at bounding box center [962, 287] width 9 height 9
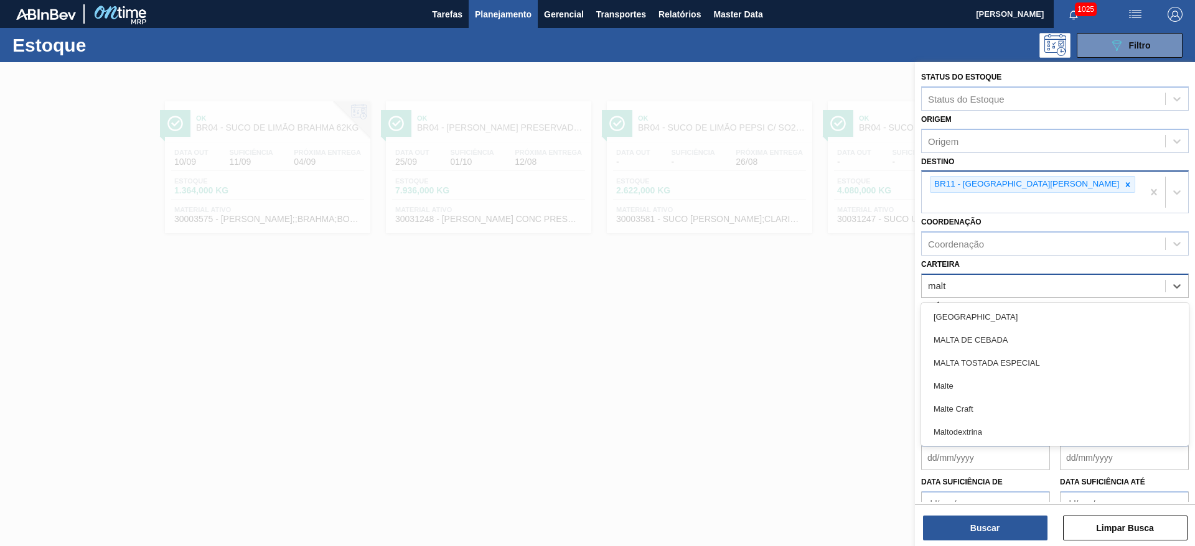
type input "malte"
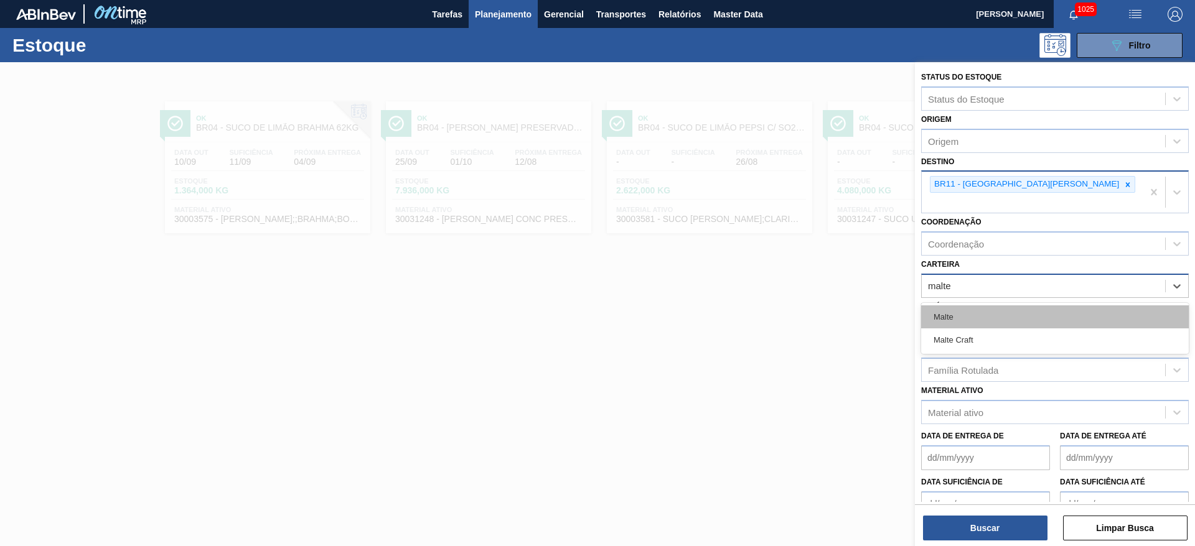
click at [940, 306] on div "Malte" at bounding box center [1055, 317] width 268 height 23
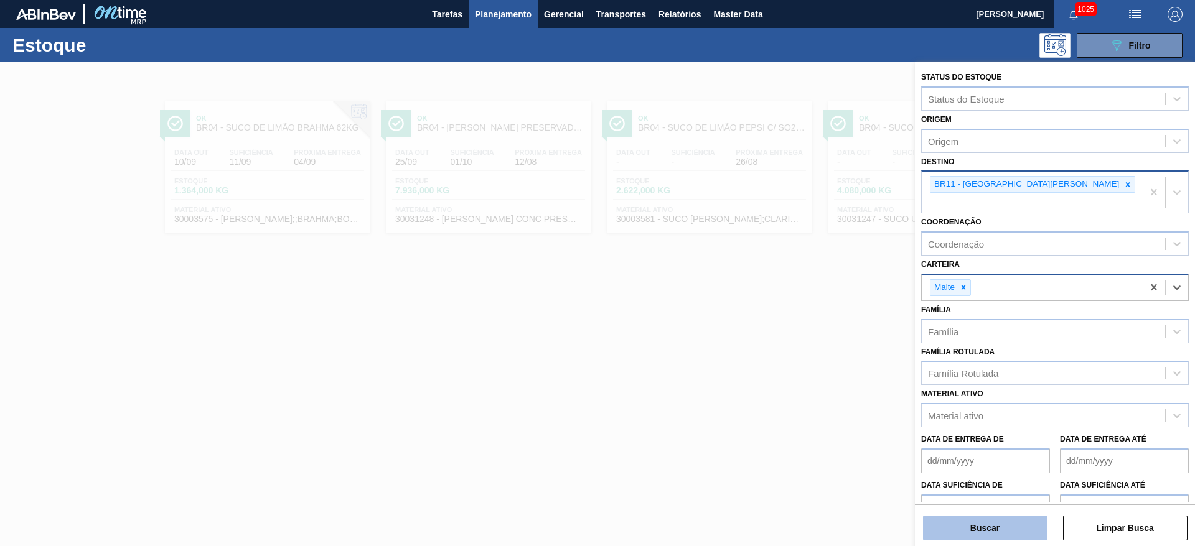
click at [959, 533] on button "Buscar" at bounding box center [985, 528] width 124 height 25
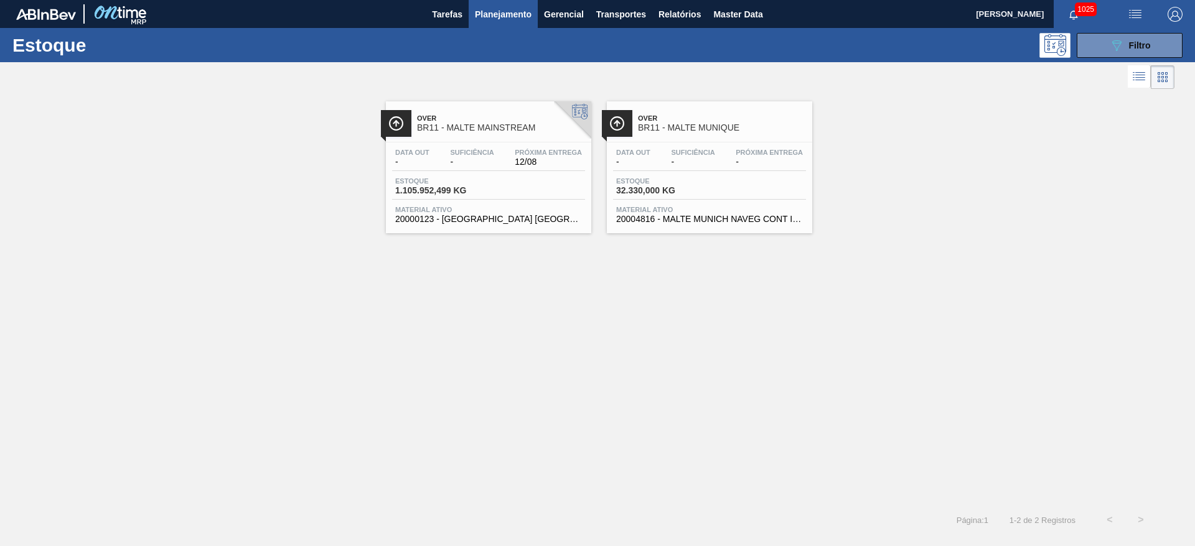
click at [467, 169] on div "Data out - Suficiência - Próxima Entrega 12/08" at bounding box center [488, 160] width 193 height 22
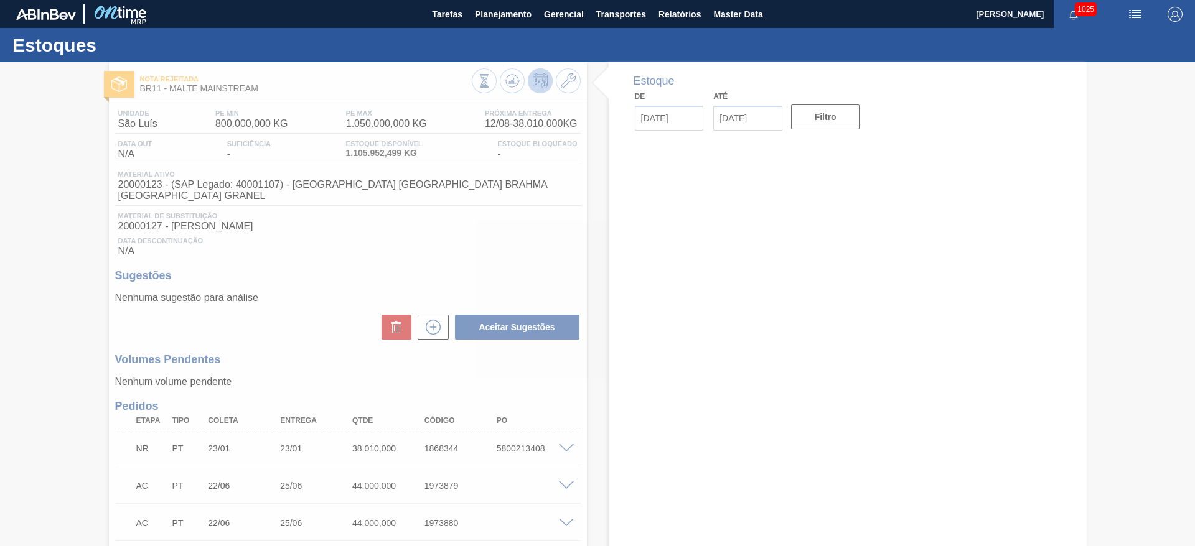
type input "[DATE]"
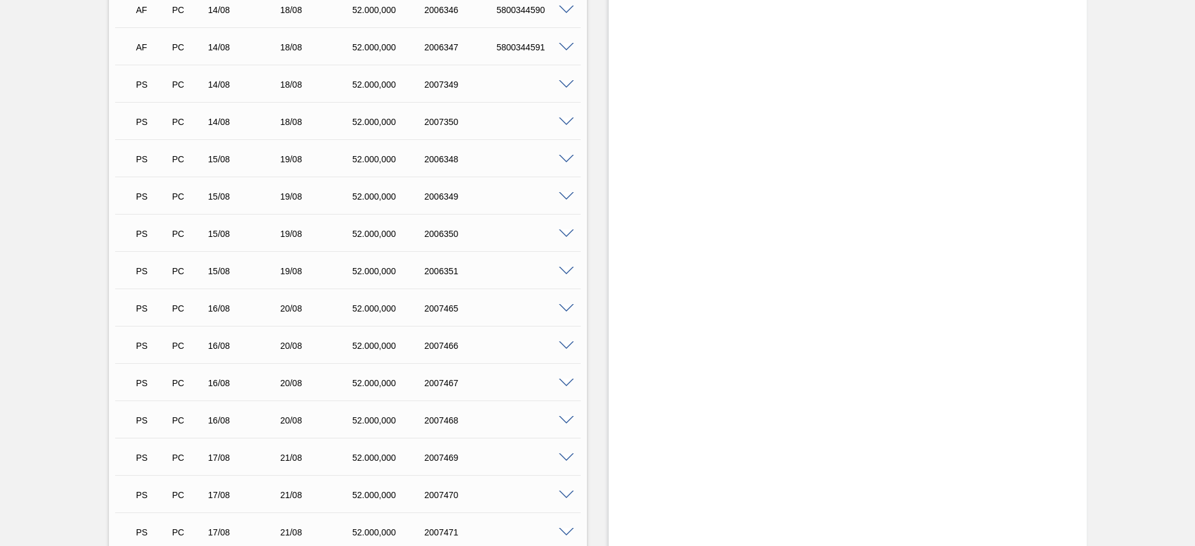
scroll to position [1027, 0]
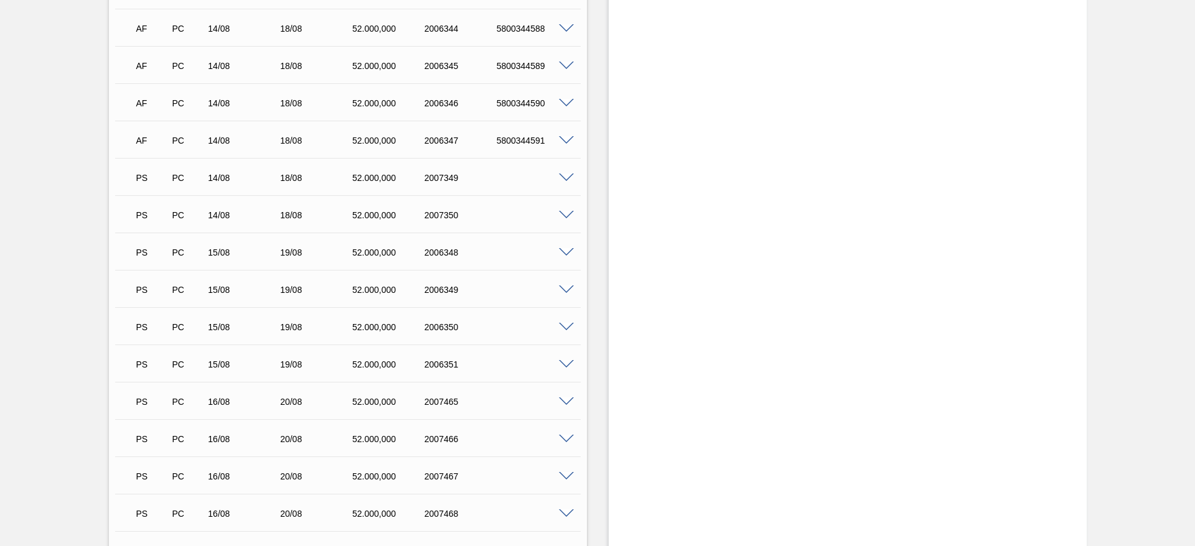
click at [561, 174] on span at bounding box center [566, 178] width 15 height 9
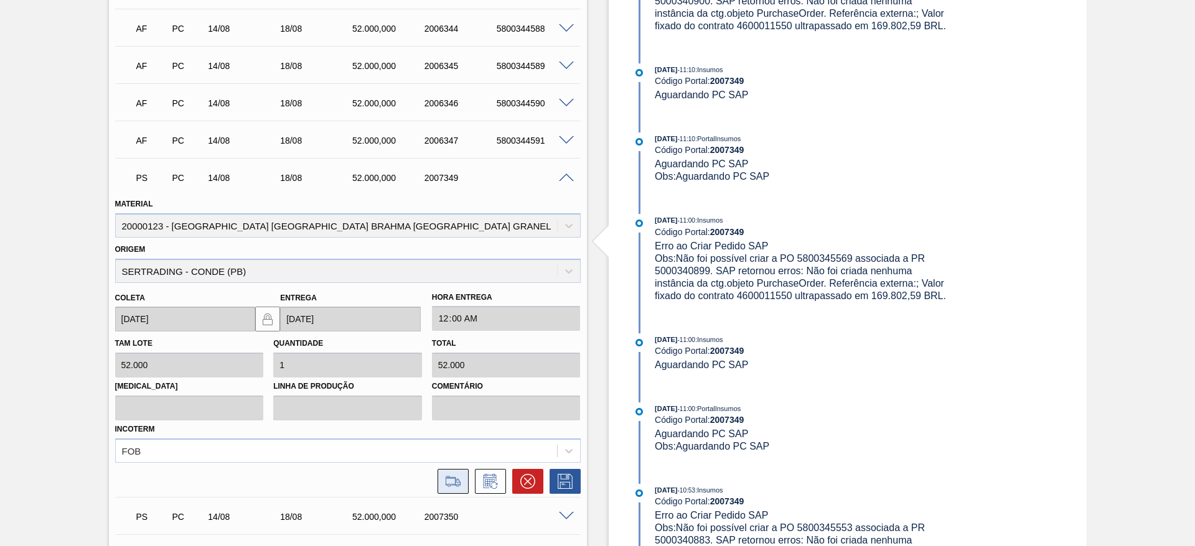
click at [444, 474] on icon at bounding box center [453, 481] width 20 height 15
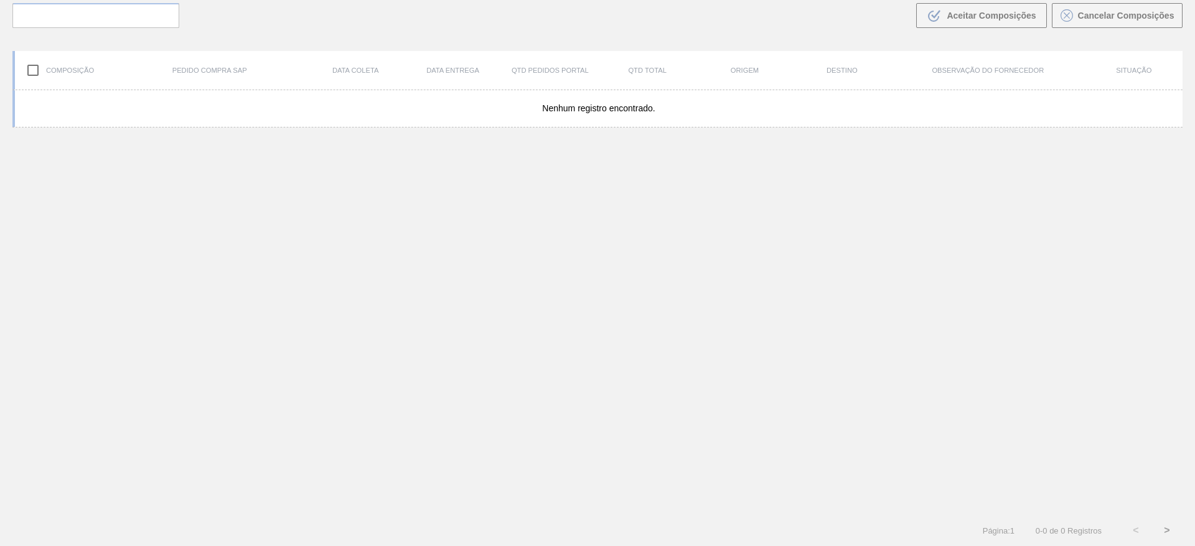
scroll to position [90, 0]
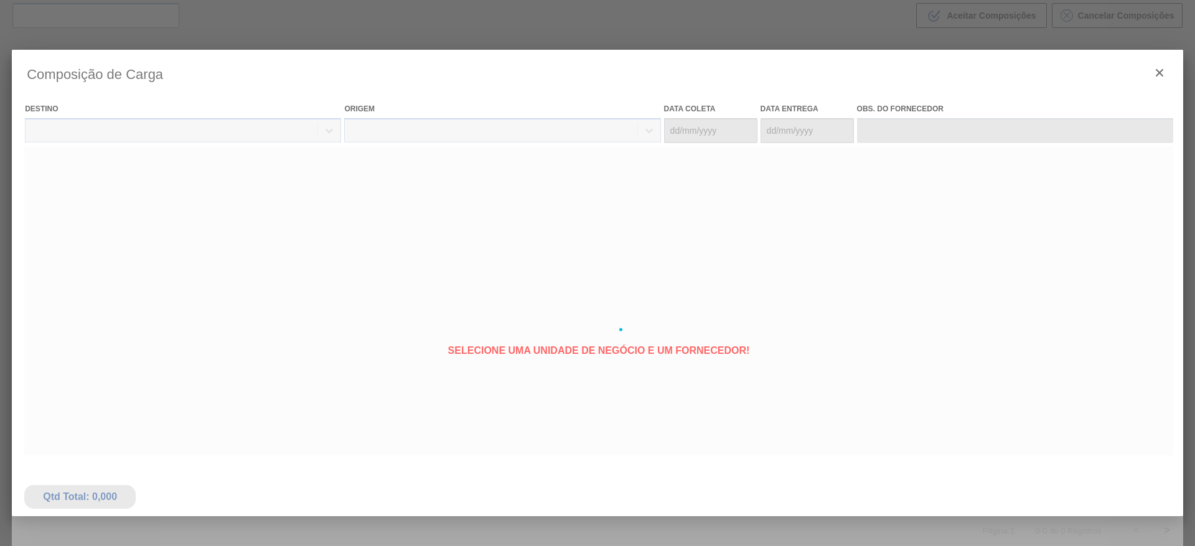
type coleta "[DATE]"
type entrega "[DATE]"
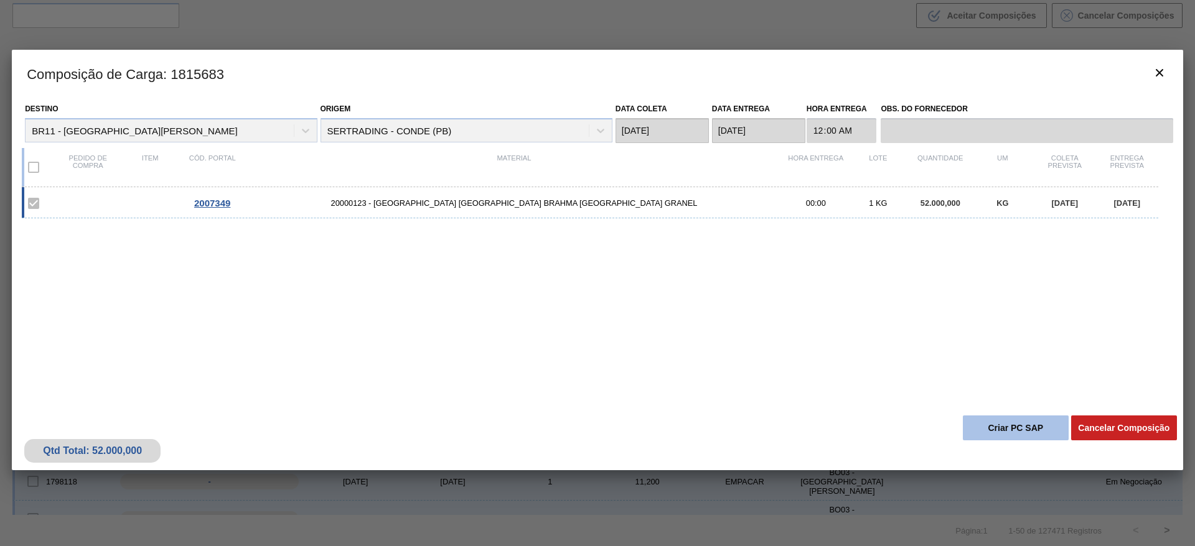
click at [997, 428] on button "Criar PC SAP" at bounding box center [1016, 428] width 106 height 25
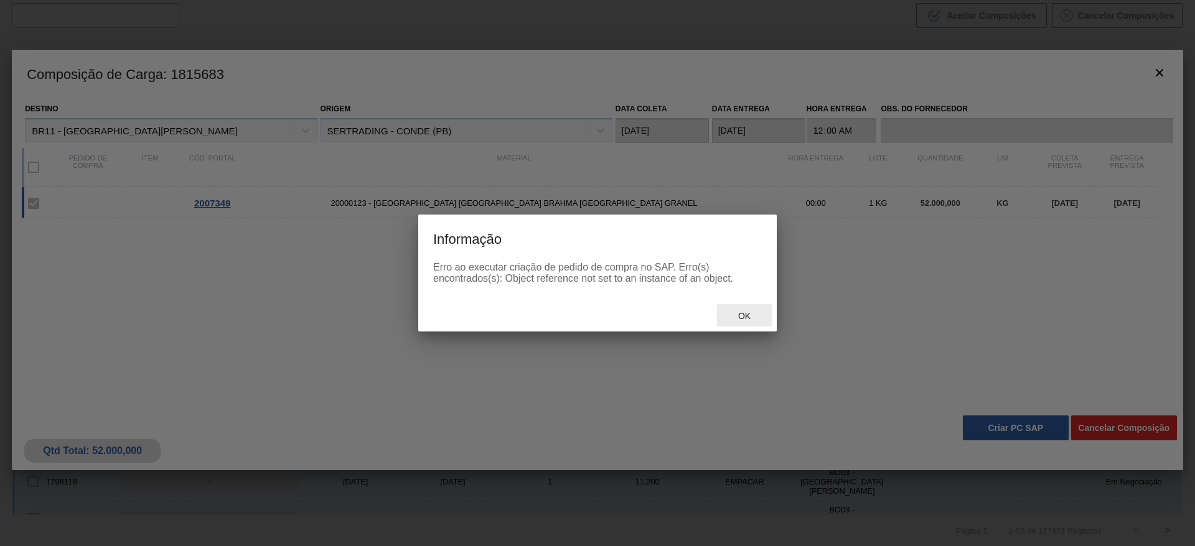
click at [744, 316] on span "Ok" at bounding box center [744, 316] width 32 height 10
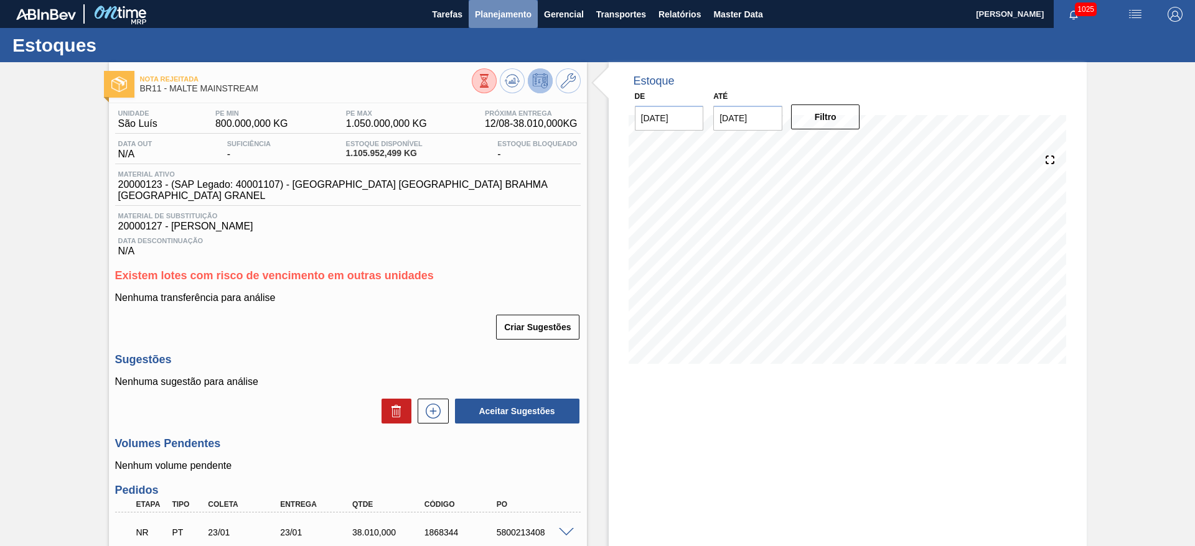
click at [498, 24] on button "Planejamento" at bounding box center [503, 14] width 69 height 28
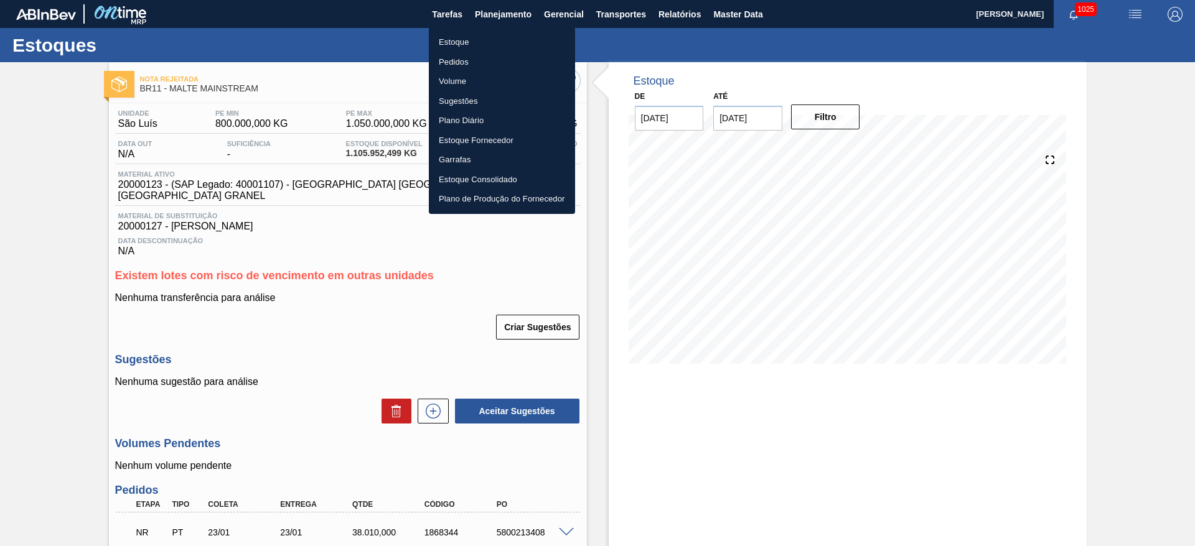
click at [453, 44] on li "Estoque" at bounding box center [502, 42] width 146 height 20
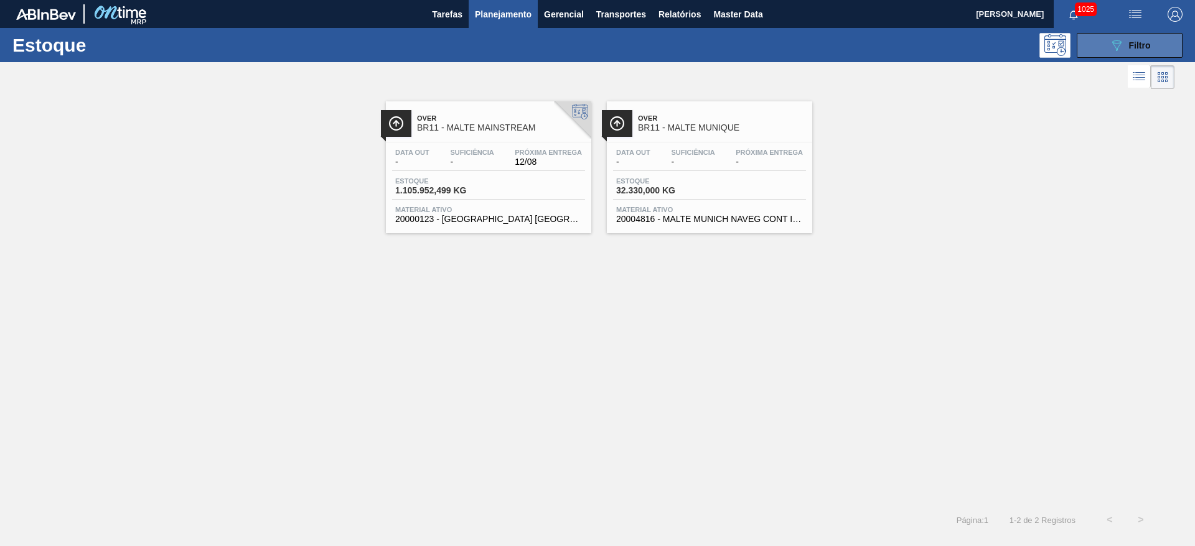
click at [1122, 52] on button "089F7B8B-B2A5-4AFE-B5C0-19BA573D28AC Filtro" at bounding box center [1130, 45] width 106 height 25
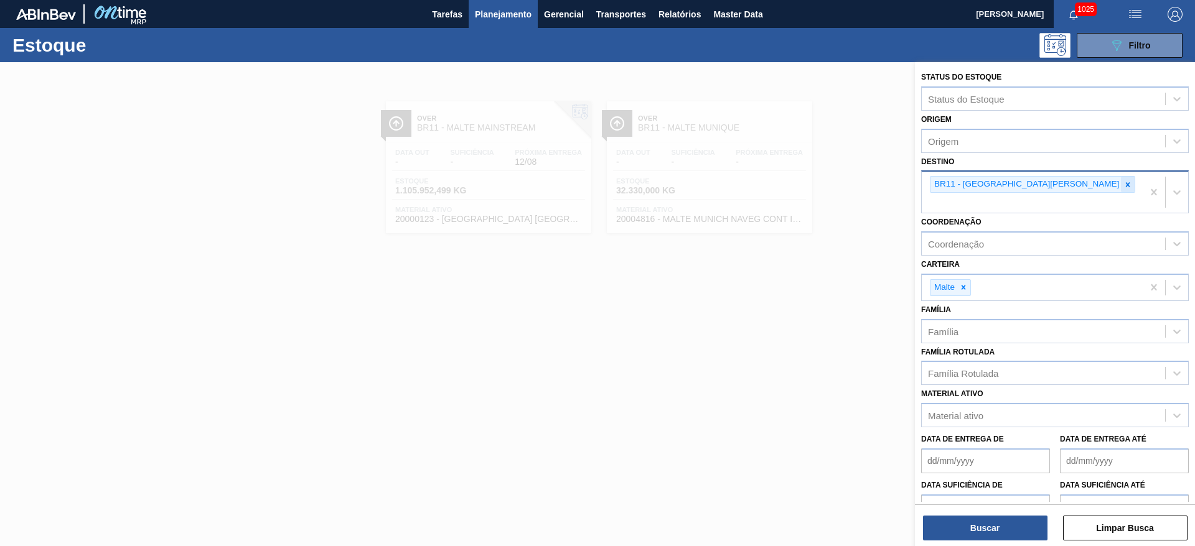
click at [1123, 185] on icon at bounding box center [1127, 184] width 9 height 9
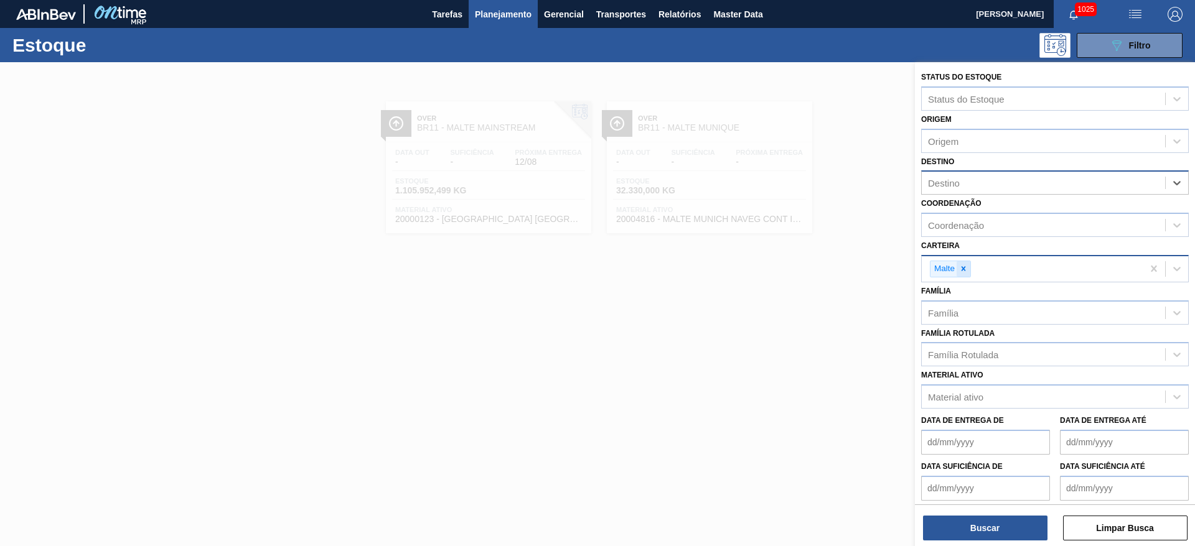
click at [968, 266] on icon at bounding box center [963, 269] width 9 height 9
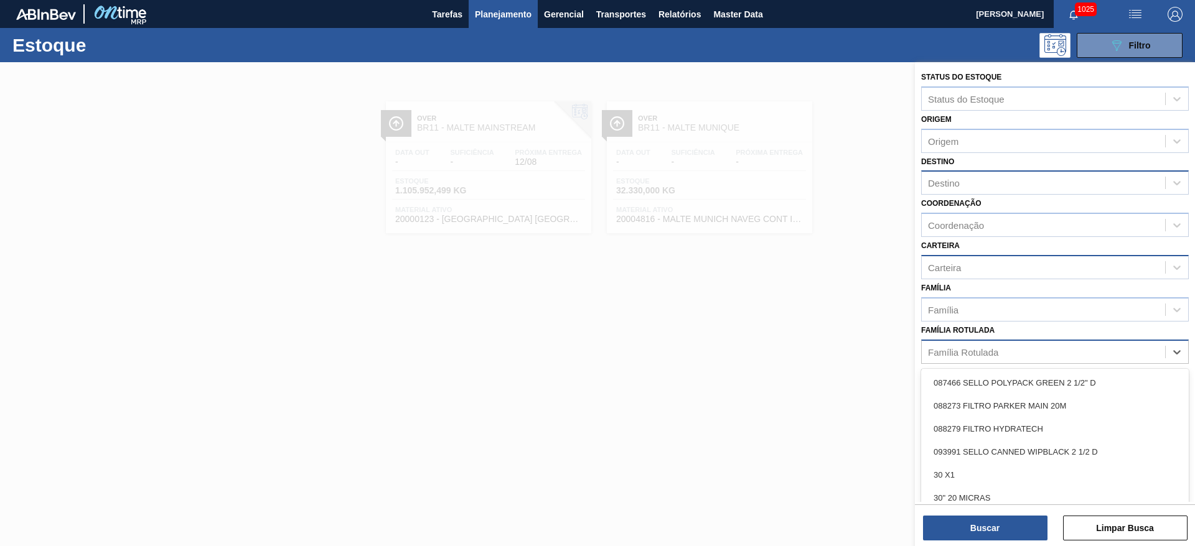
click at [955, 351] on div "Família Rotulada" at bounding box center [963, 352] width 70 height 11
type Rotulada "39,7"
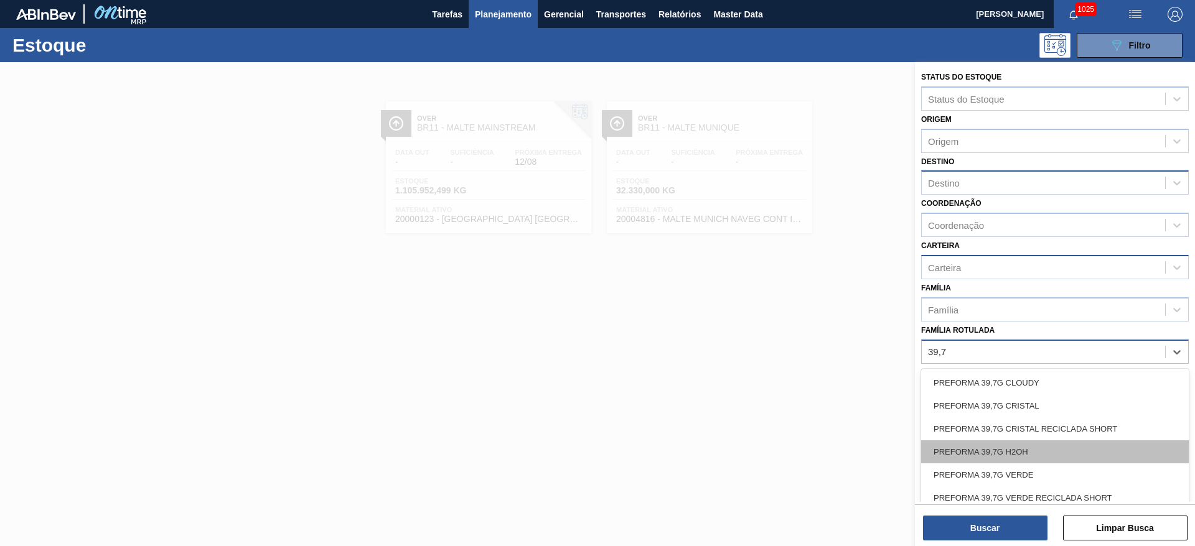
click at [973, 451] on div "PREFORMA 39,7G H2OH" at bounding box center [1055, 452] width 268 height 23
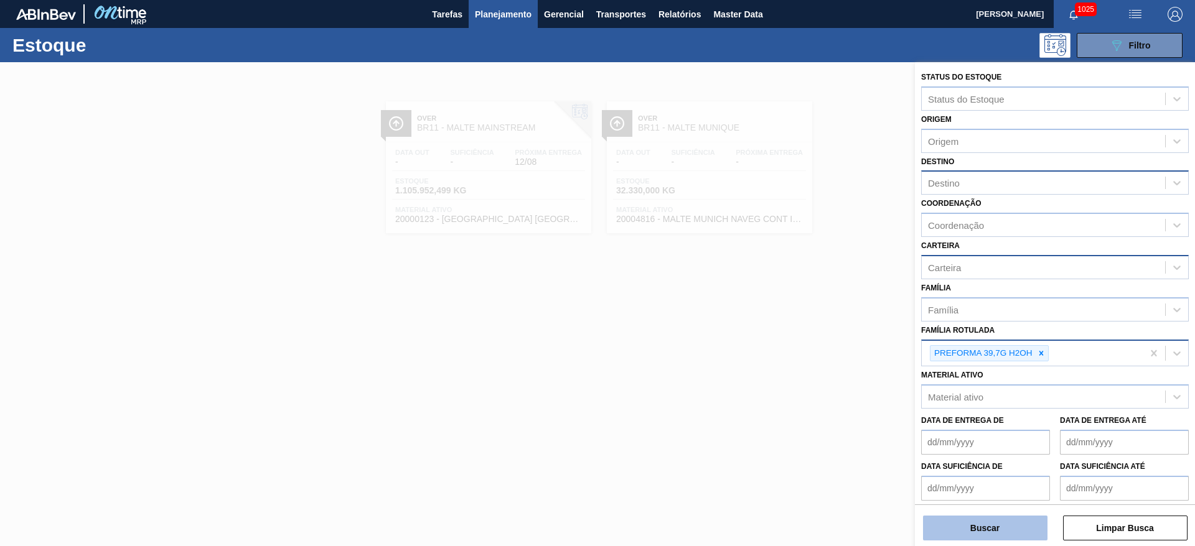
click at [959, 528] on button "Buscar" at bounding box center [985, 528] width 124 height 25
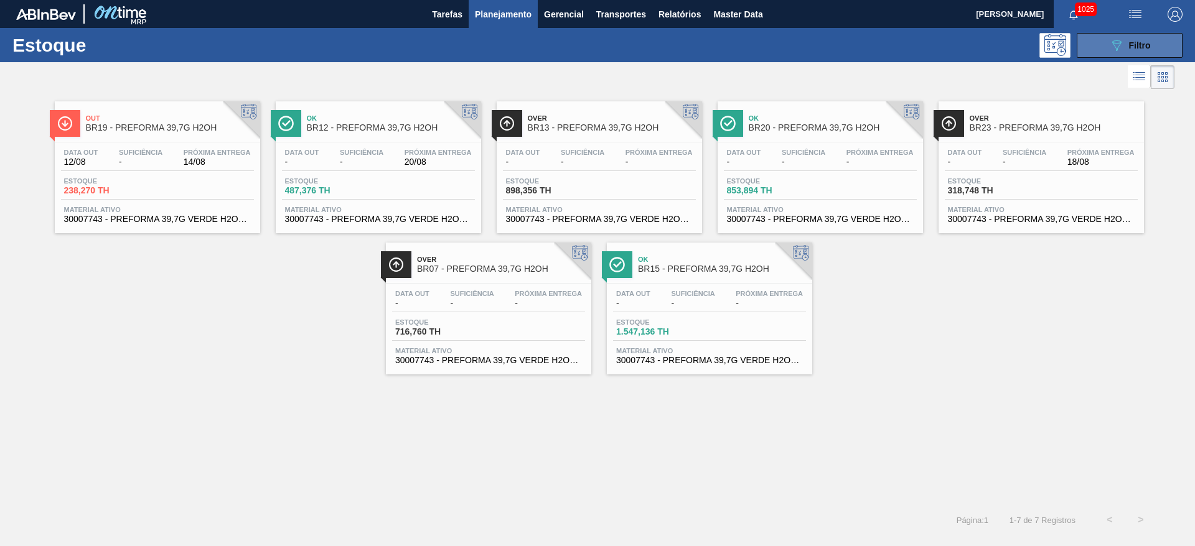
click at [1123, 47] on icon "089F7B8B-B2A5-4AFE-B5C0-19BA573D28AC" at bounding box center [1116, 45] width 15 height 15
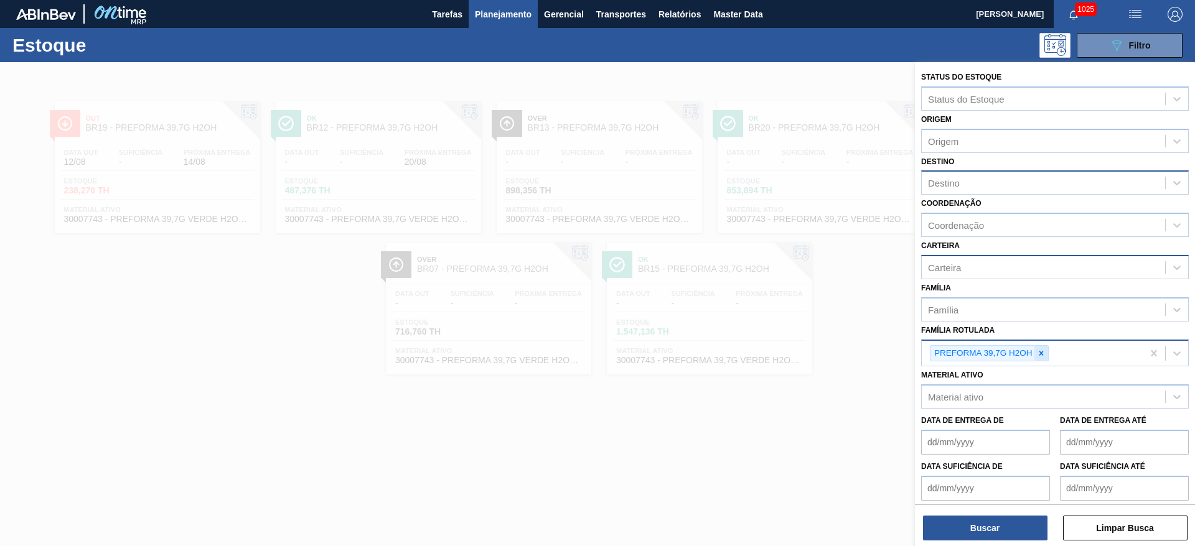
click at [1038, 353] on icon at bounding box center [1041, 353] width 9 height 9
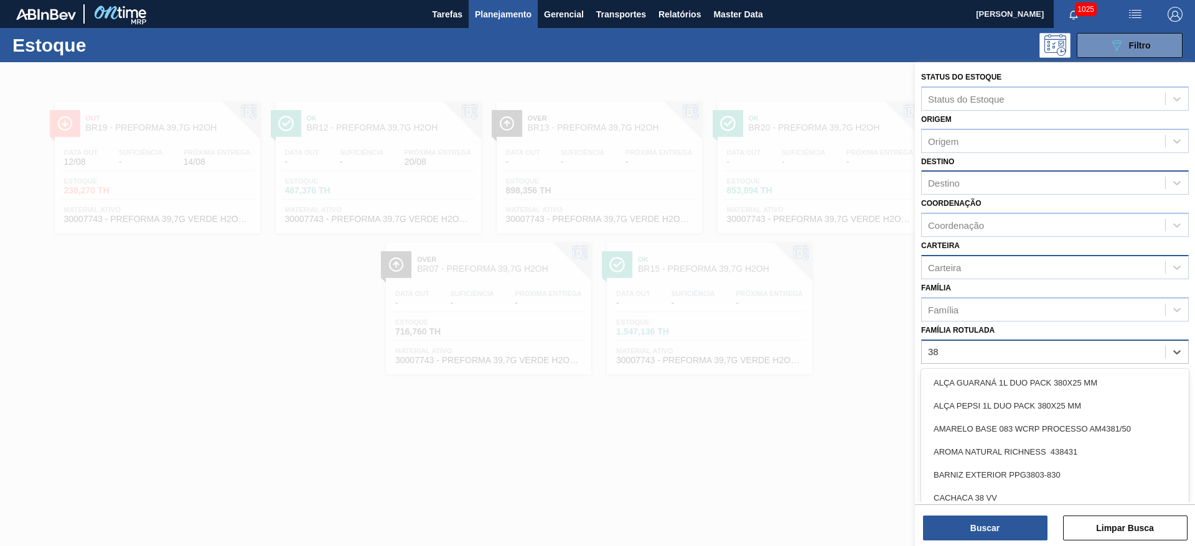
type Rotulada "38g"
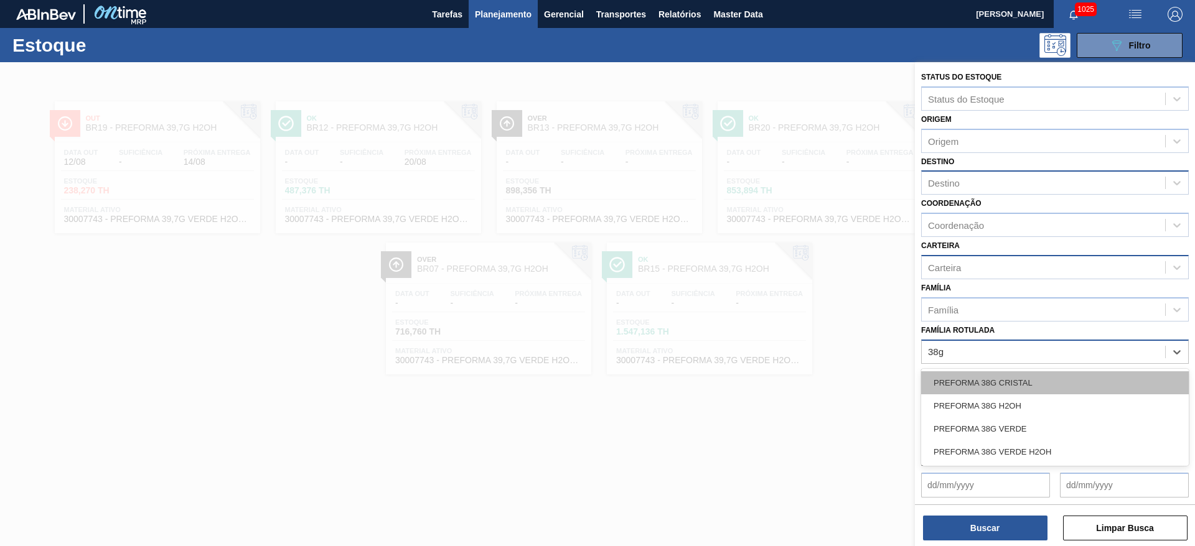
click at [976, 380] on div "PREFORMA 38G CRISTAL" at bounding box center [1055, 383] width 268 height 23
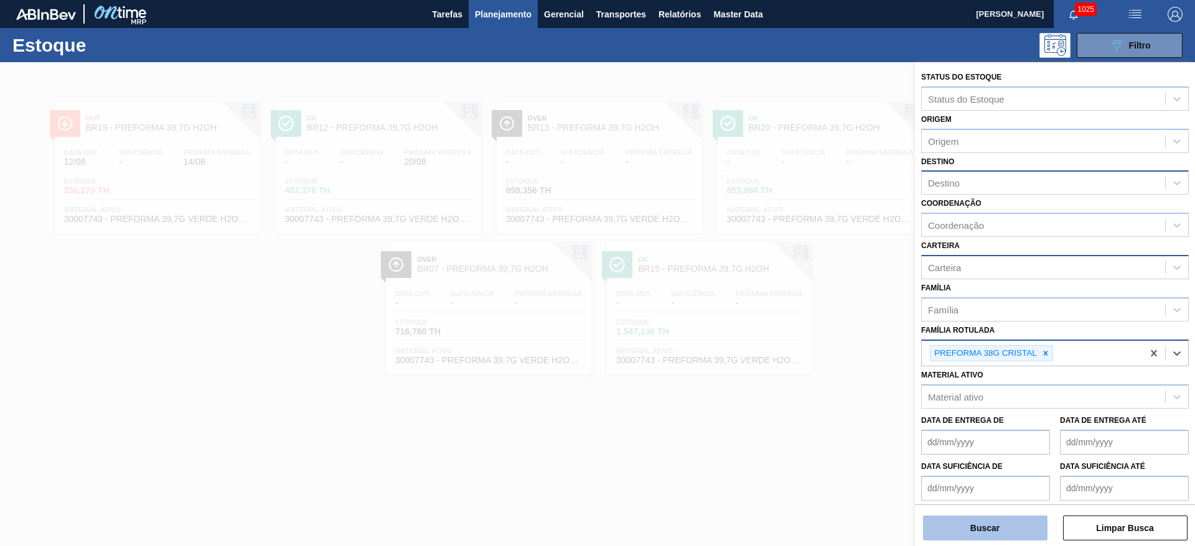
click at [963, 527] on button "Buscar" at bounding box center [985, 528] width 124 height 25
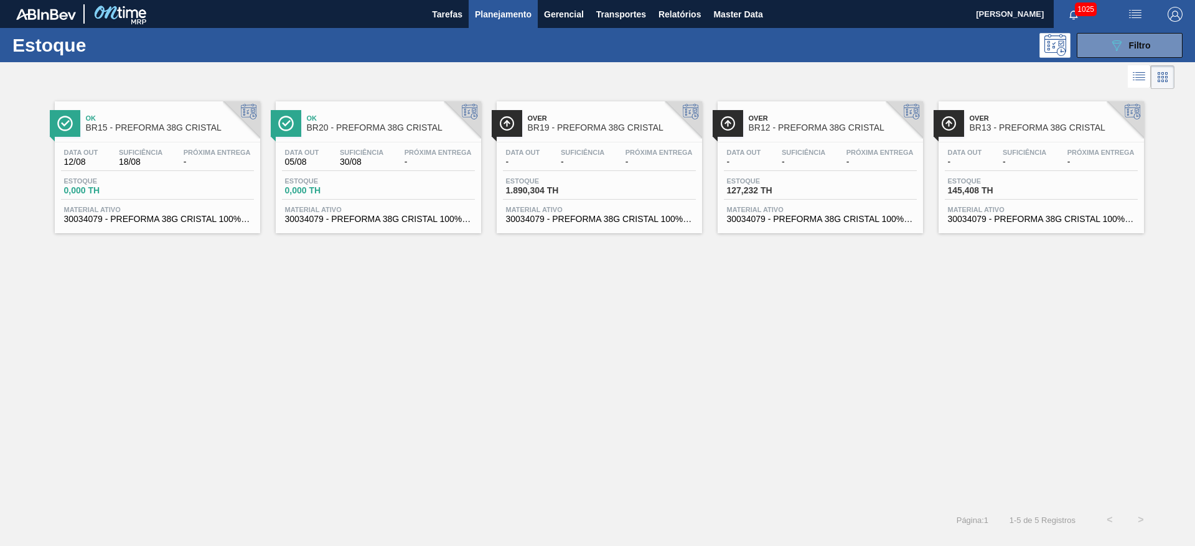
click at [1029, 149] on span "Suficiência" at bounding box center [1025, 152] width 44 height 7
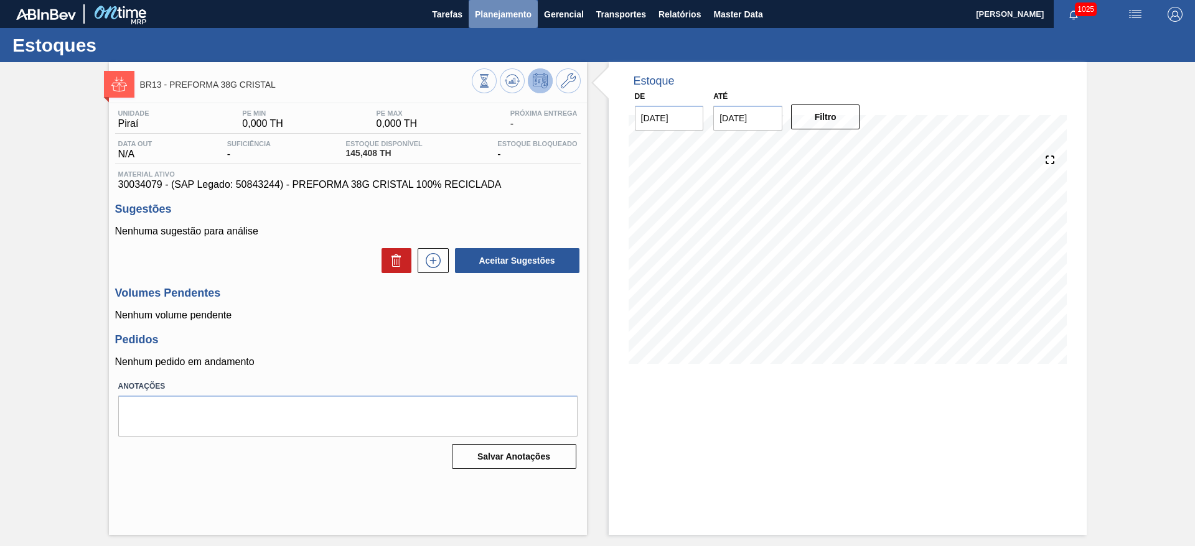
click at [492, 8] on span "Planejamento" at bounding box center [503, 14] width 57 height 15
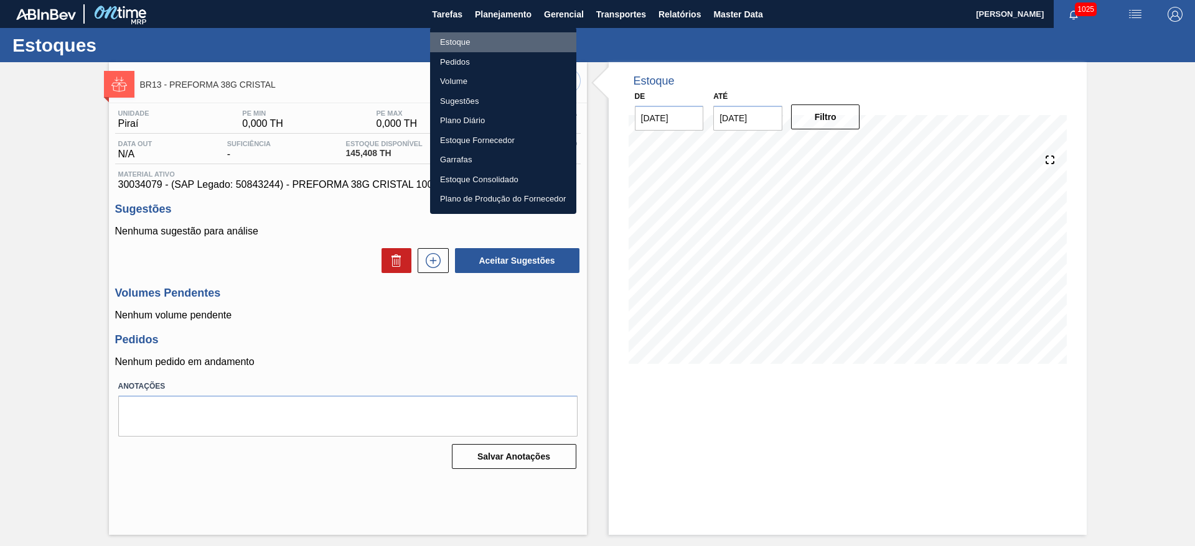
click at [451, 39] on li "Estoque" at bounding box center [503, 42] width 146 height 20
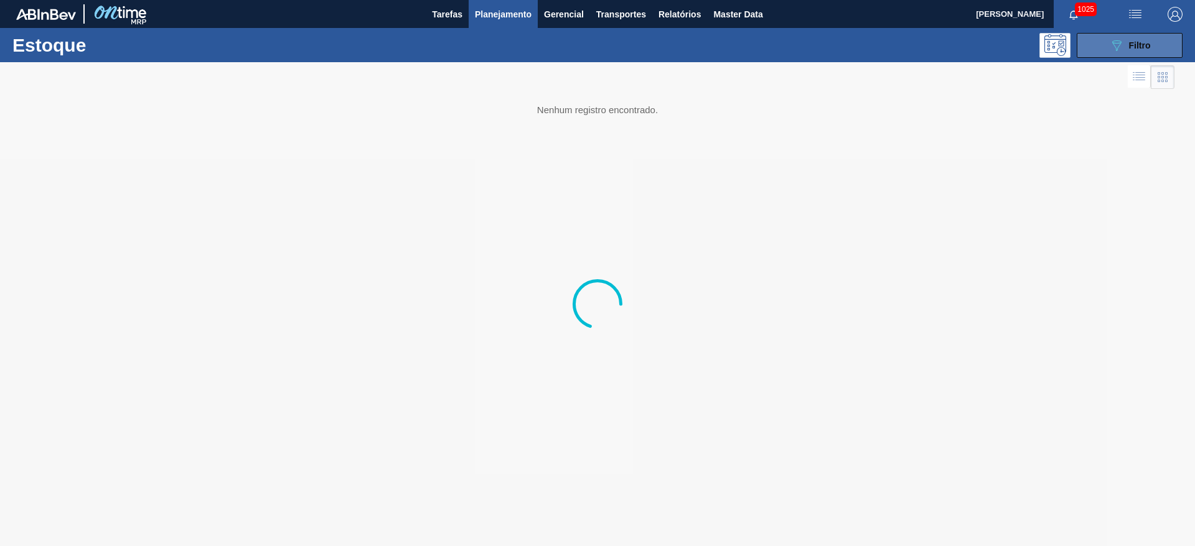
click at [1121, 42] on icon at bounding box center [1116, 45] width 9 height 11
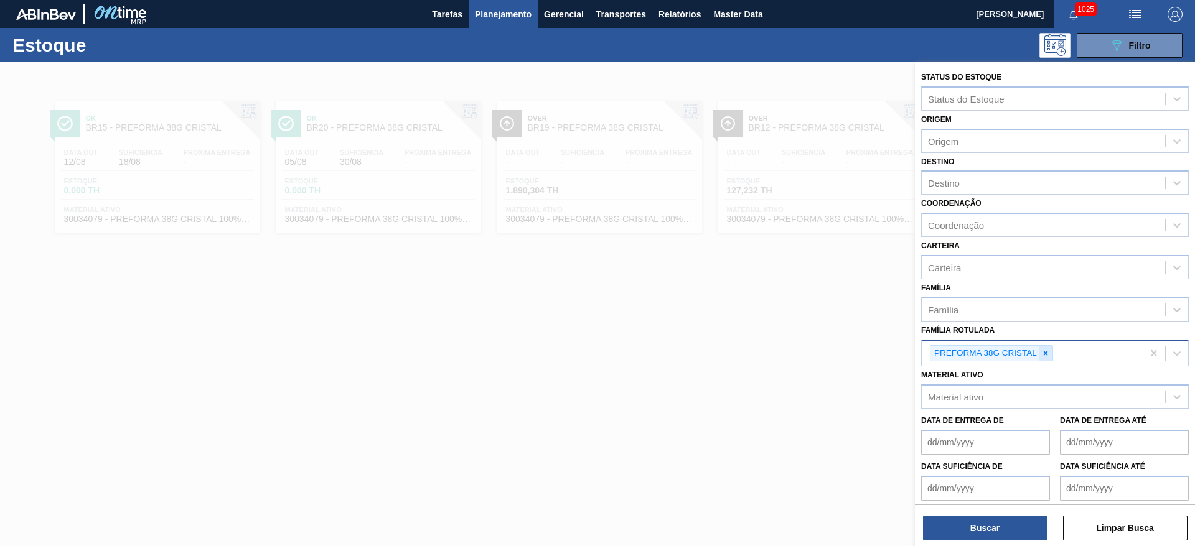
click at [1047, 355] on icon at bounding box center [1046, 353] width 4 height 4
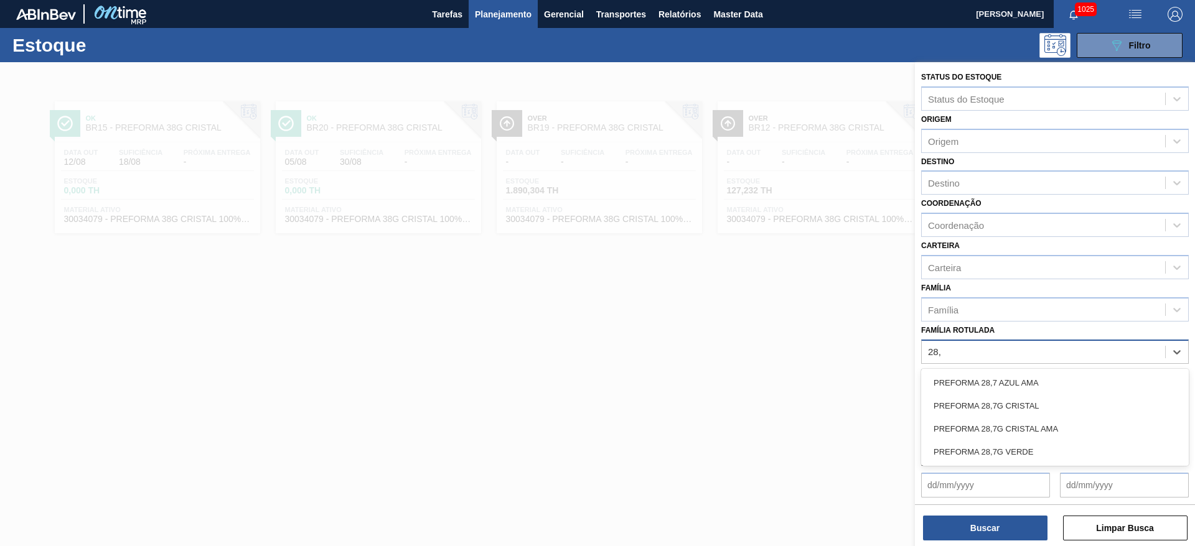
type Rotulada "28,7"
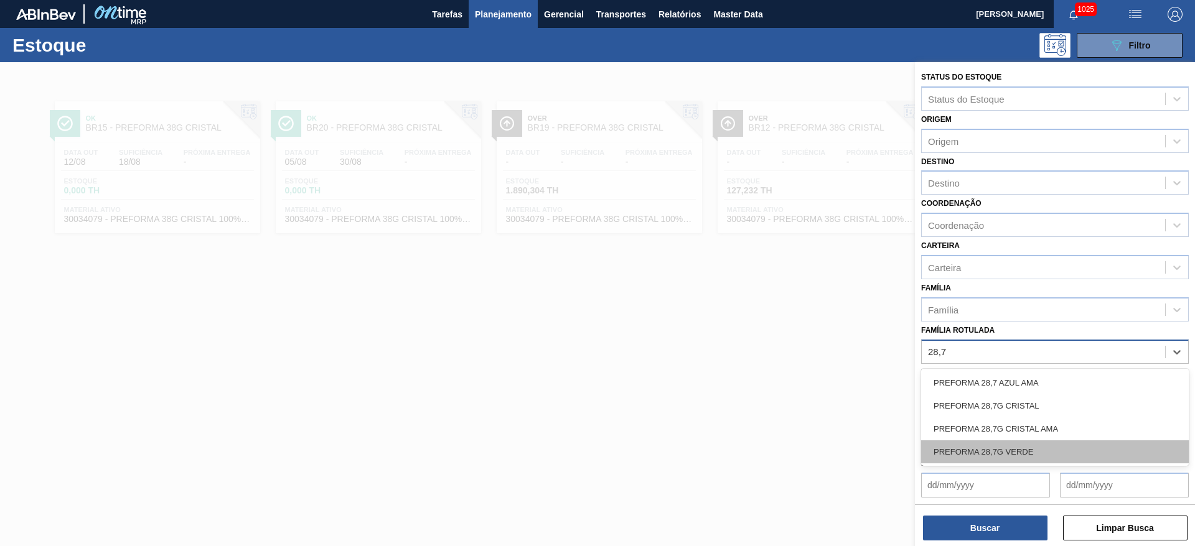
click at [1005, 452] on div "PREFORMA 28,7G VERDE" at bounding box center [1055, 452] width 268 height 23
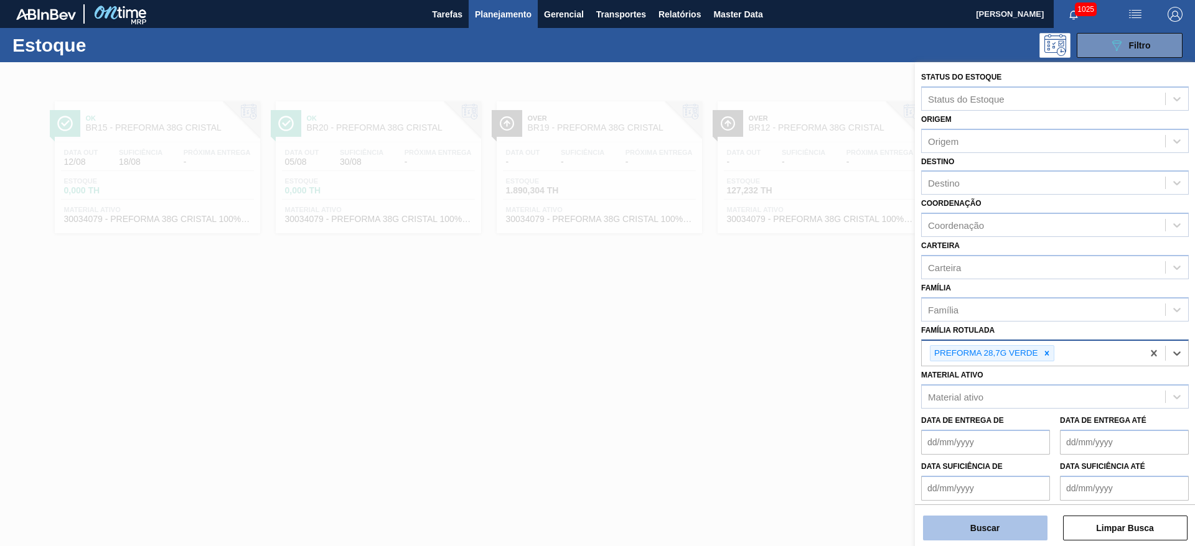
click at [976, 524] on button "Buscar" at bounding box center [985, 528] width 124 height 25
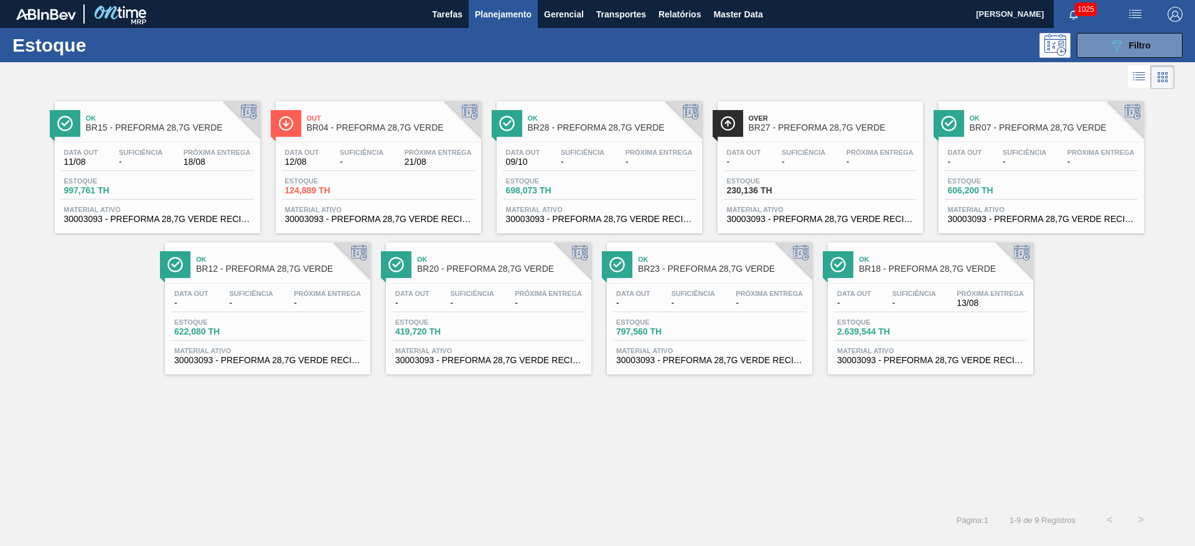
click at [835, 180] on div "Estoque 230,136 TH" at bounding box center [820, 188] width 193 height 22
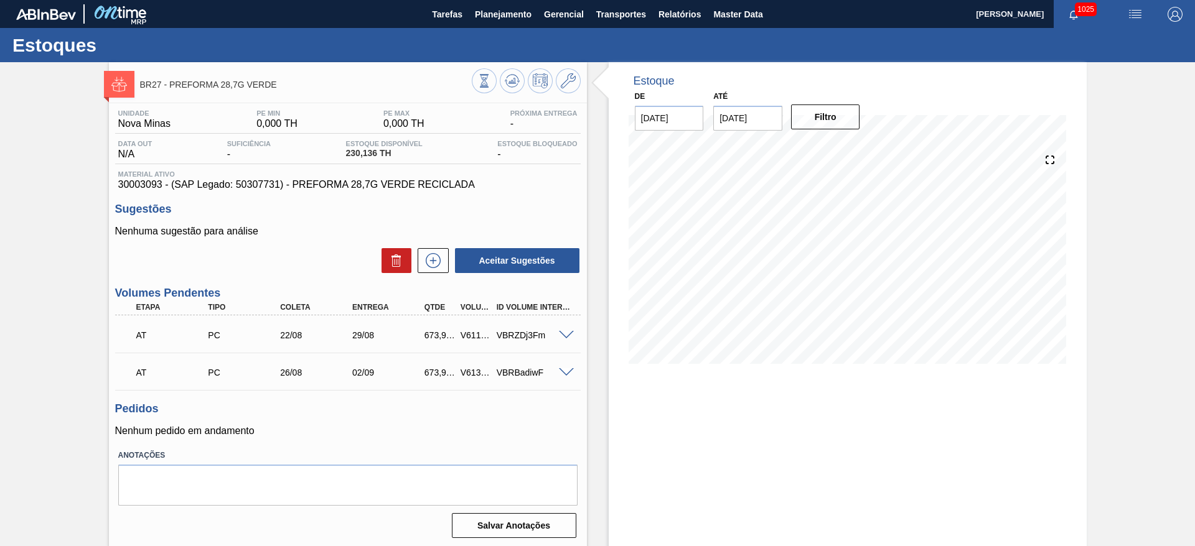
click at [560, 335] on span at bounding box center [566, 335] width 15 height 9
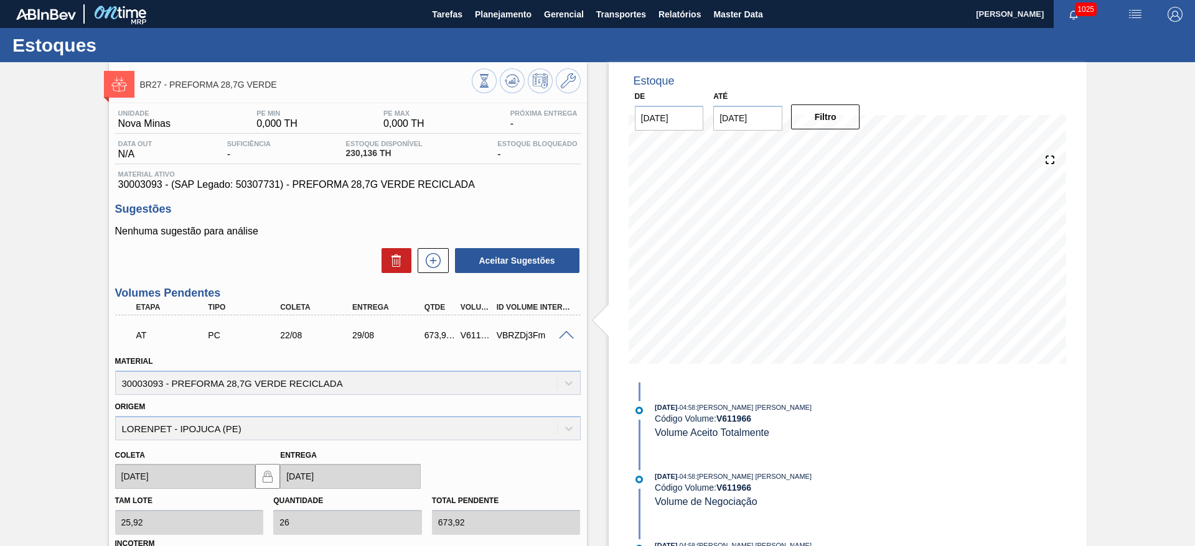
click at [560, 335] on span at bounding box center [566, 335] width 15 height 9
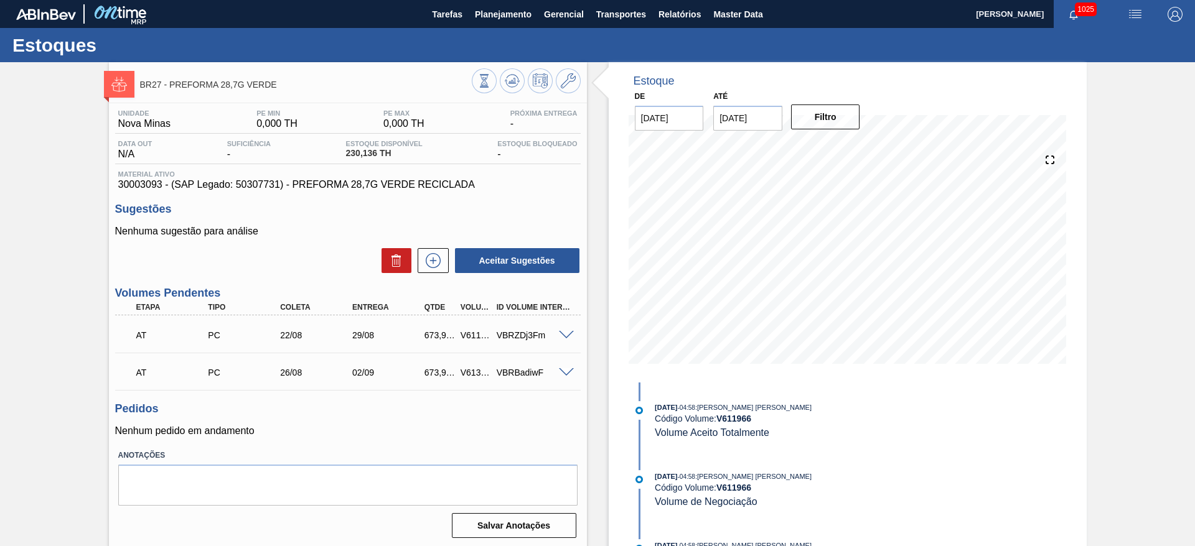
click at [560, 335] on span at bounding box center [566, 335] width 15 height 9
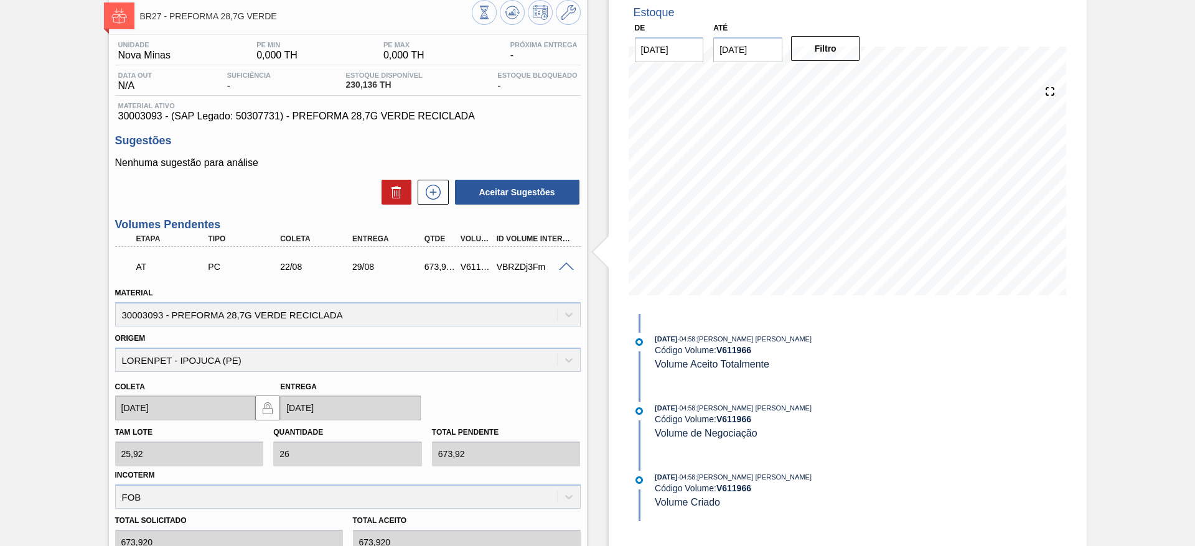
scroll to position [93, 0]
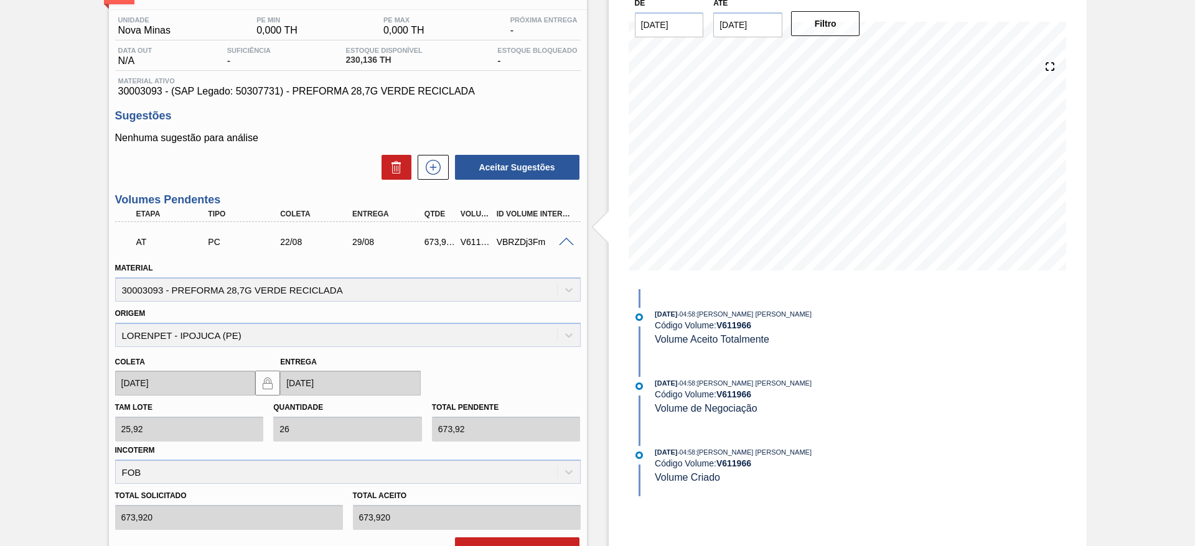
click at [559, 238] on span at bounding box center [566, 242] width 15 height 9
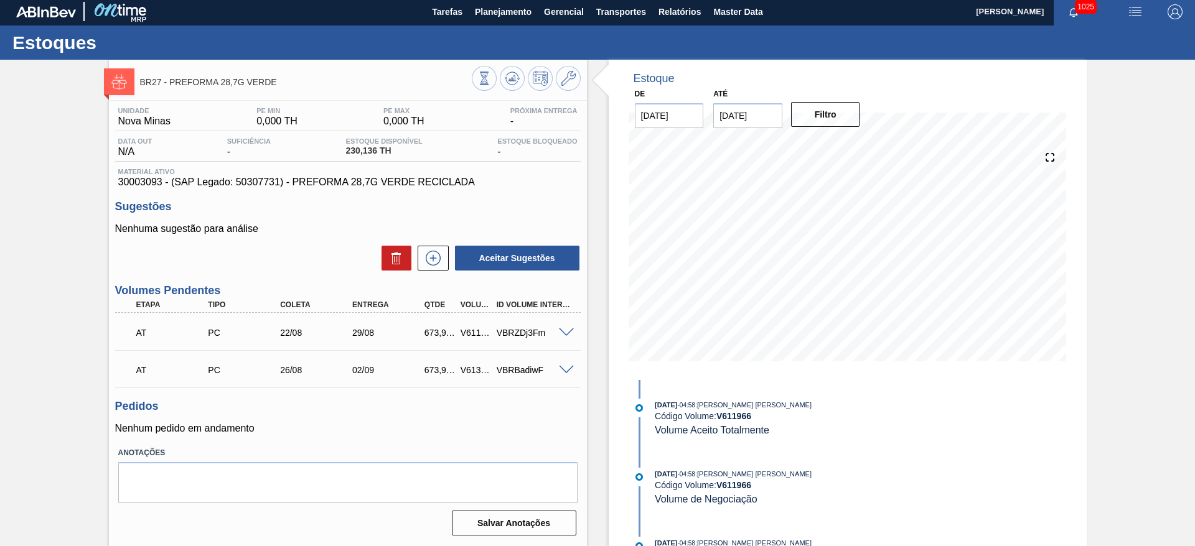
scroll to position [2, 0]
click at [563, 370] on span at bounding box center [566, 370] width 15 height 9
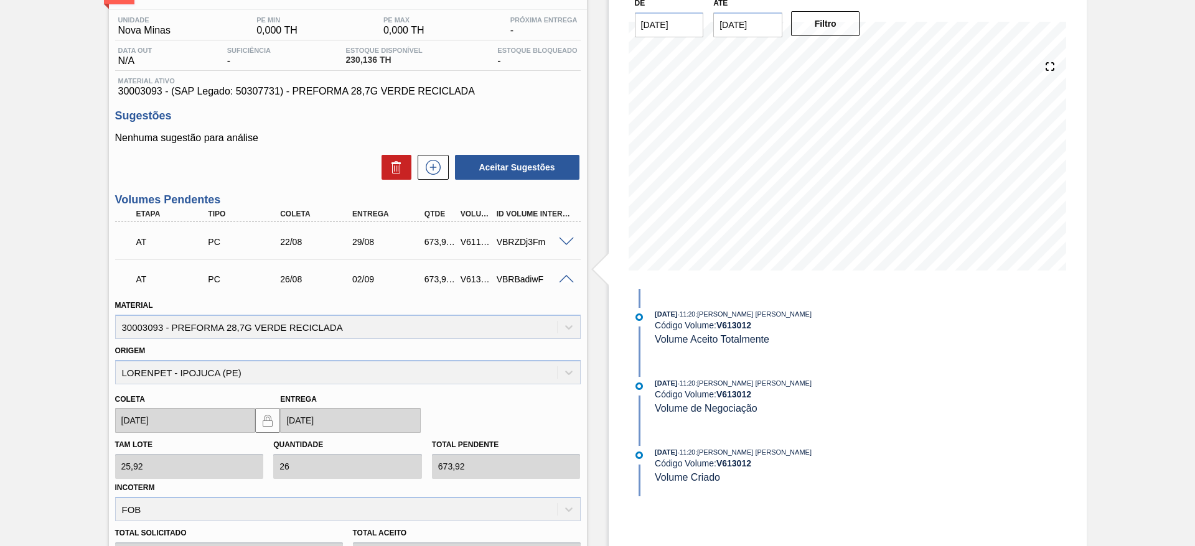
click at [565, 278] on span at bounding box center [566, 279] width 15 height 9
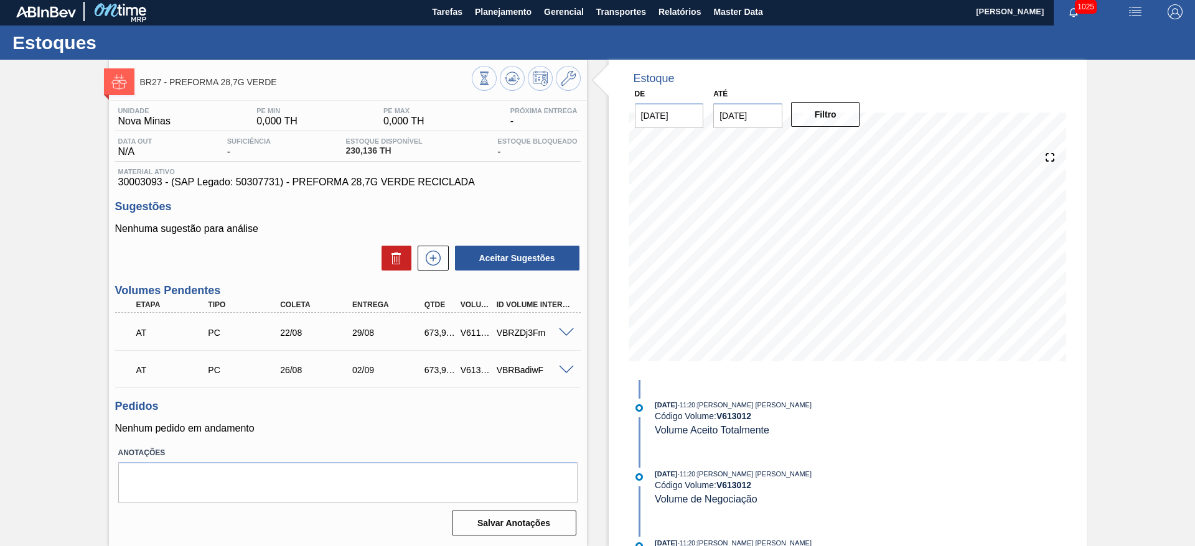
scroll to position [0, 0]
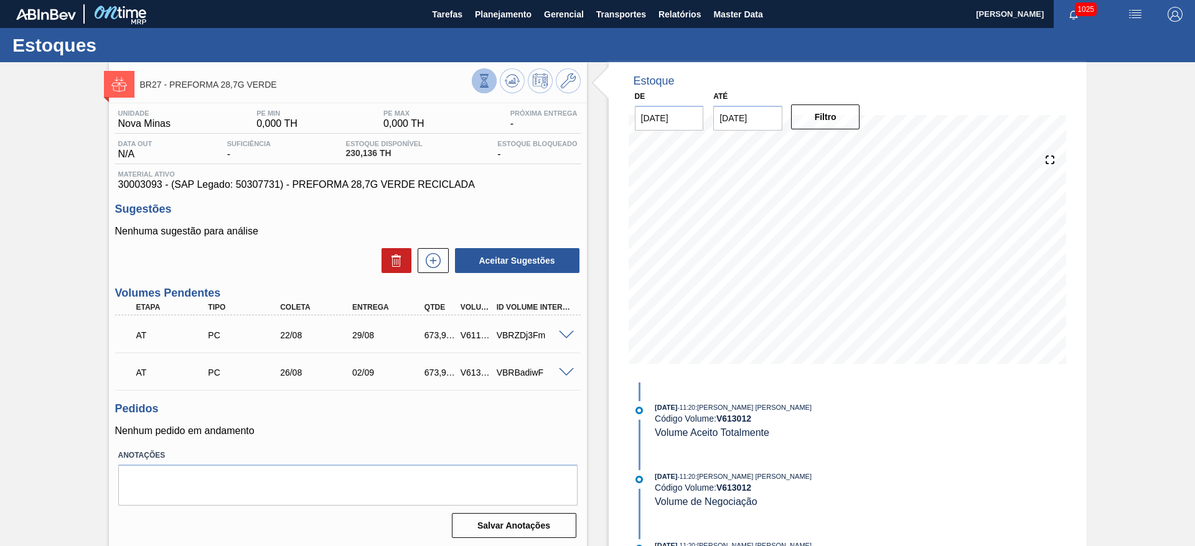
click at [482, 70] on button at bounding box center [484, 80] width 25 height 25
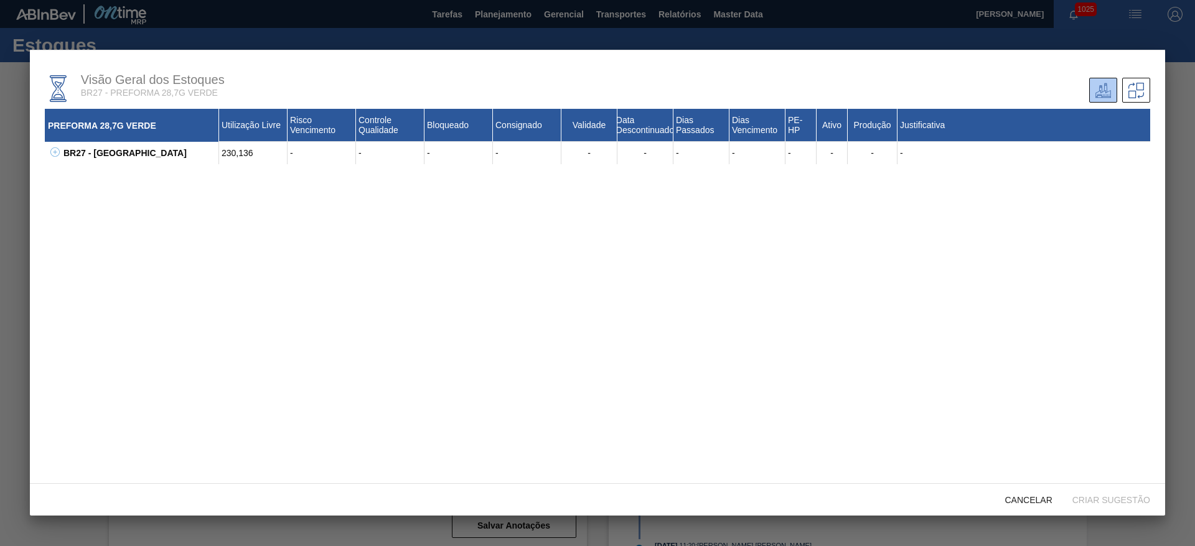
click at [55, 154] on icon at bounding box center [54, 152] width 9 height 9
click at [73, 172] on icon at bounding box center [70, 174] width 9 height 9
click at [93, 168] on div "30003093 - PREFORMA 28,7G VERDE RECICLADA" at bounding box center [147, 175] width 143 height 22
copy div "30003093"
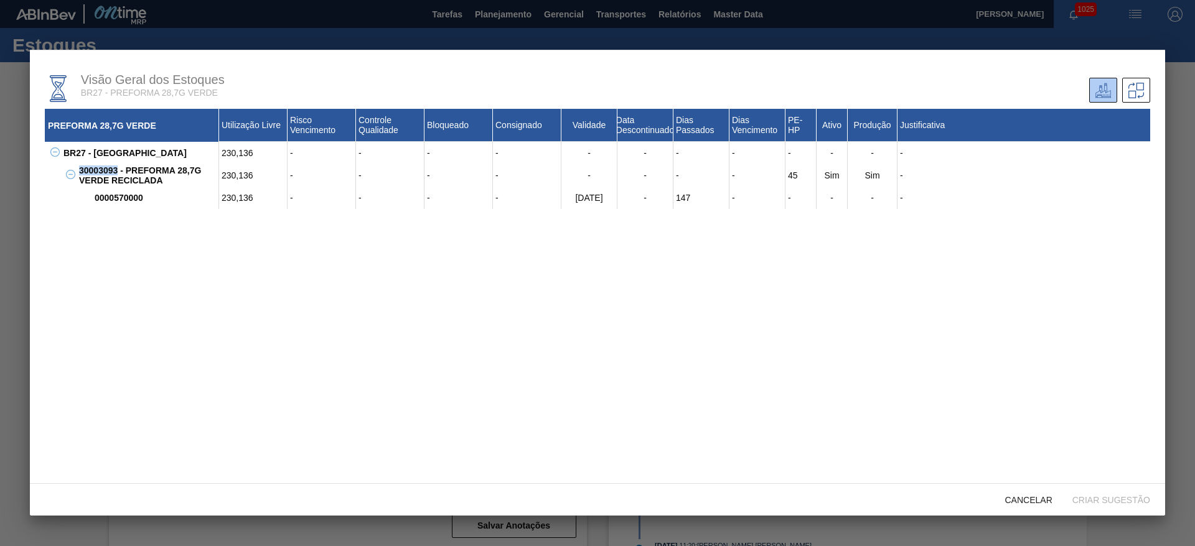
copy div "30003093"
click at [1025, 494] on div "Cancelar" at bounding box center [1028, 500] width 67 height 23
